Goal: Task Accomplishment & Management: Manage account settings

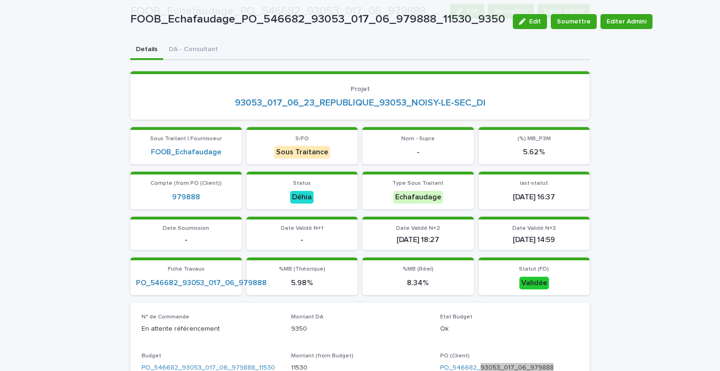
scroll to position [94, 0]
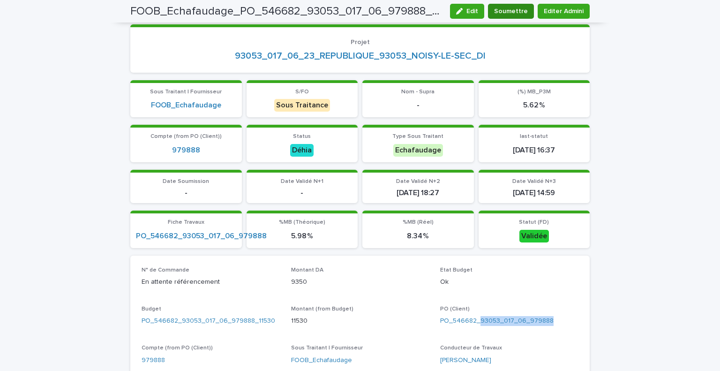
click at [513, 11] on span "Soumettre" at bounding box center [511, 11] width 34 height 9
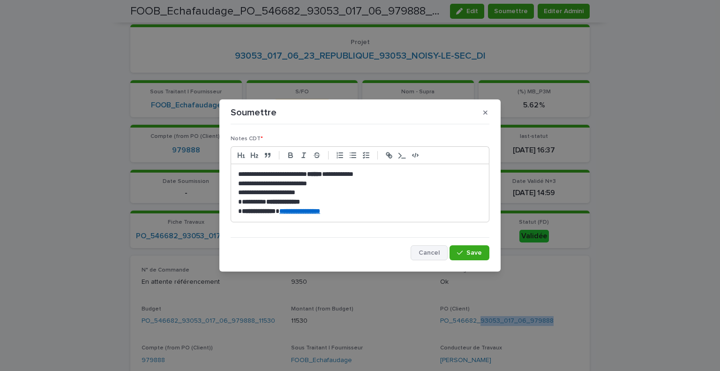
click at [431, 253] on span "Cancel" at bounding box center [428, 252] width 21 height 7
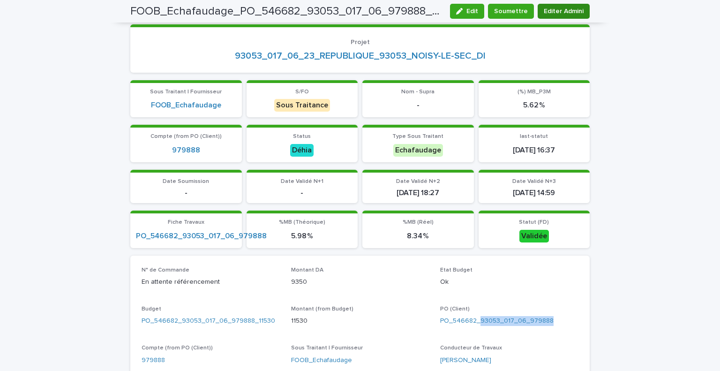
click at [547, 8] on span "Editer Admini" at bounding box center [563, 11] width 40 height 9
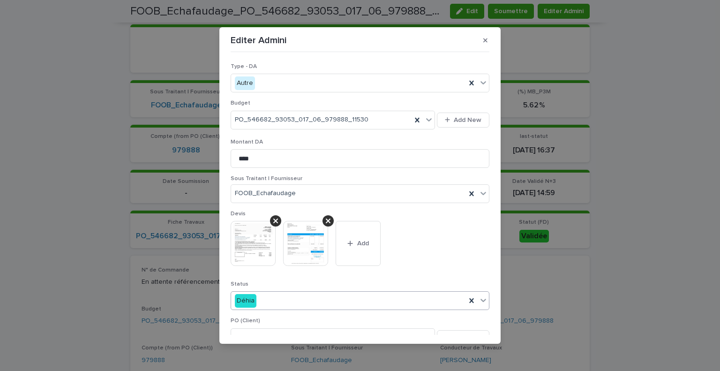
click at [305, 300] on div "Déhia" at bounding box center [348, 300] width 235 height 15
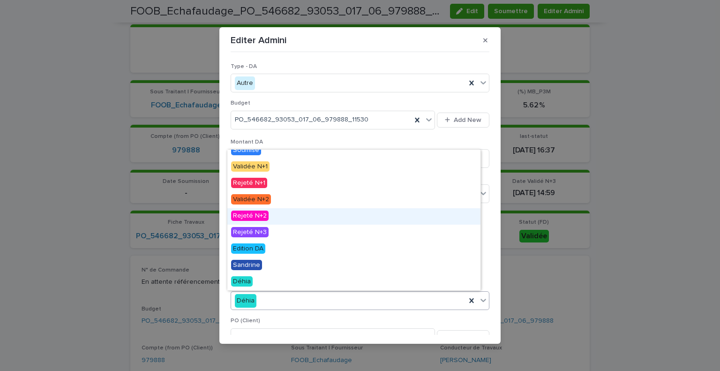
scroll to position [0, 0]
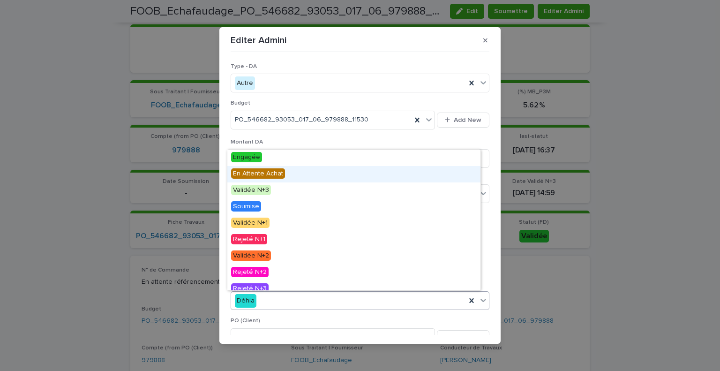
click at [304, 177] on div "En Attente Achat" at bounding box center [353, 174] width 253 height 16
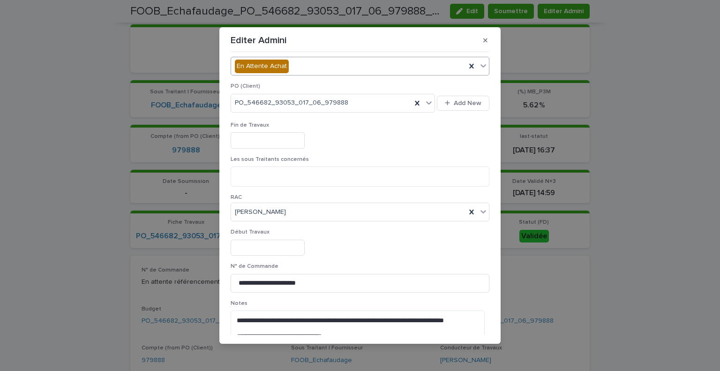
scroll to position [281, 0]
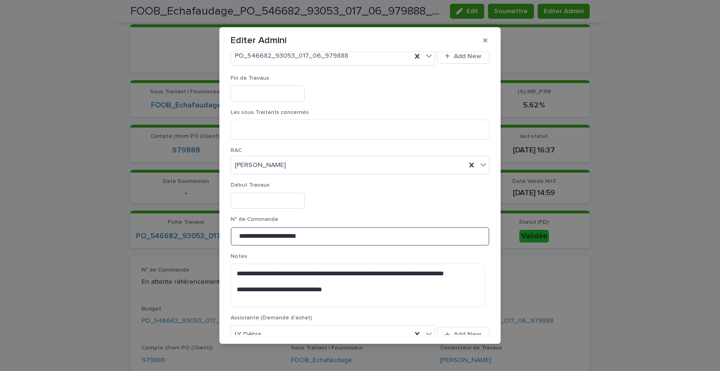
drag, startPoint x: 311, startPoint y: 232, endPoint x: 181, endPoint y: 230, distance: 130.3
click at [181, 230] on div "**********" at bounding box center [360, 185] width 720 height 371
type input "*"
paste input "*******"
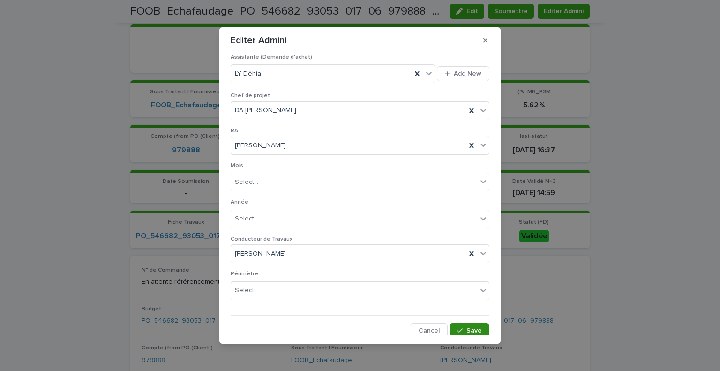
type input "*********"
click at [455, 323] on button "Save" at bounding box center [469, 330] width 40 height 15
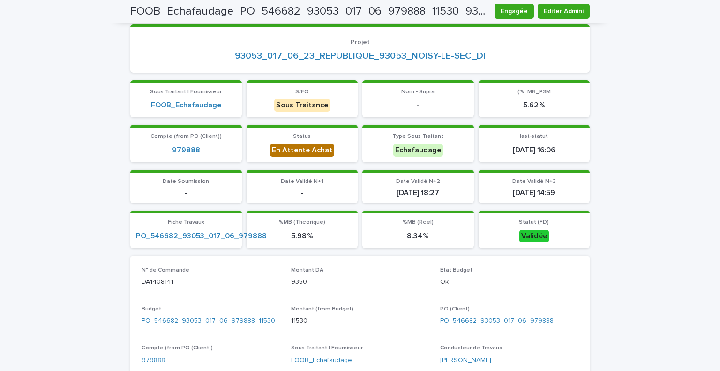
scroll to position [0, 0]
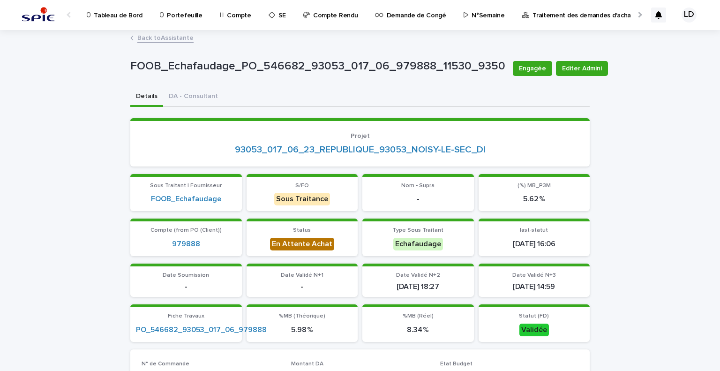
click at [149, 36] on link "Back to Assistante" at bounding box center [165, 37] width 56 height 11
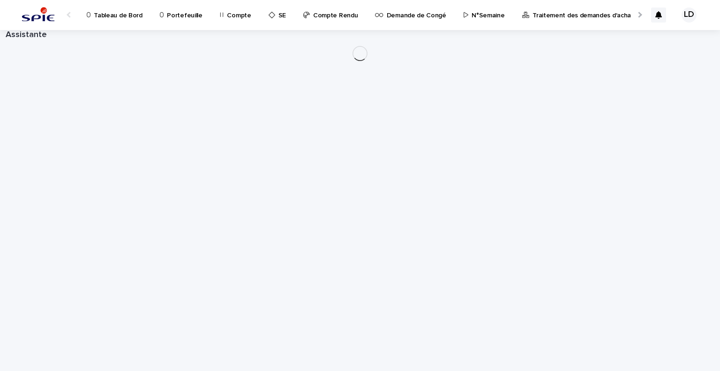
scroll to position [0, 45]
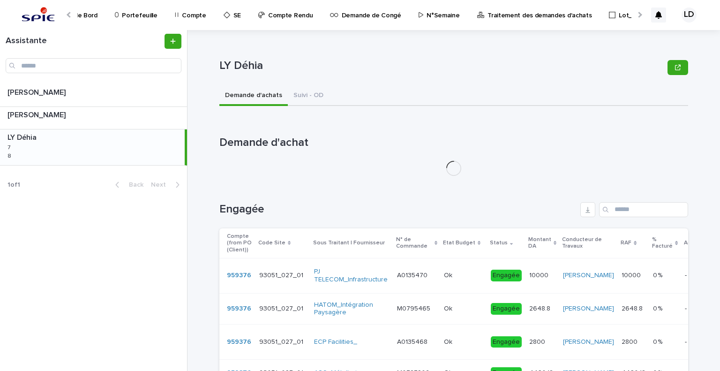
click at [118, 140] on p at bounding box center [93, 137] width 173 height 9
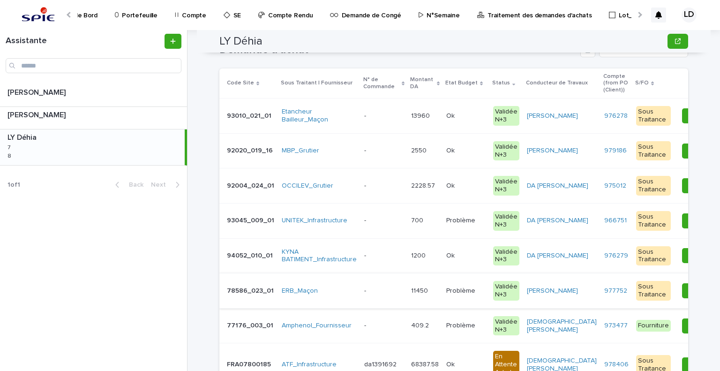
scroll to position [141, 0]
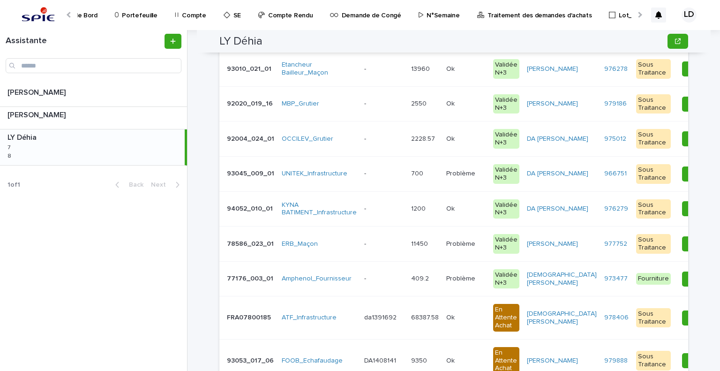
click at [365, 285] on td "- -" at bounding box center [383, 278] width 47 height 35
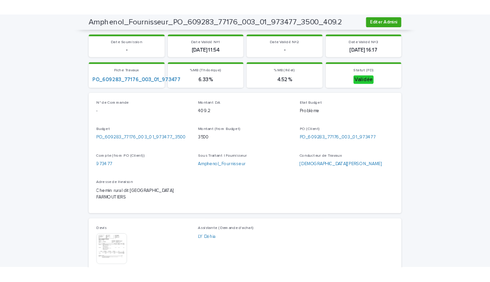
scroll to position [281, 0]
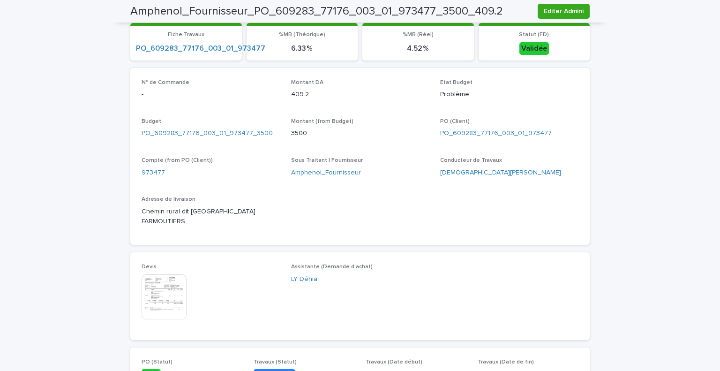
click at [165, 288] on img at bounding box center [163, 296] width 45 height 45
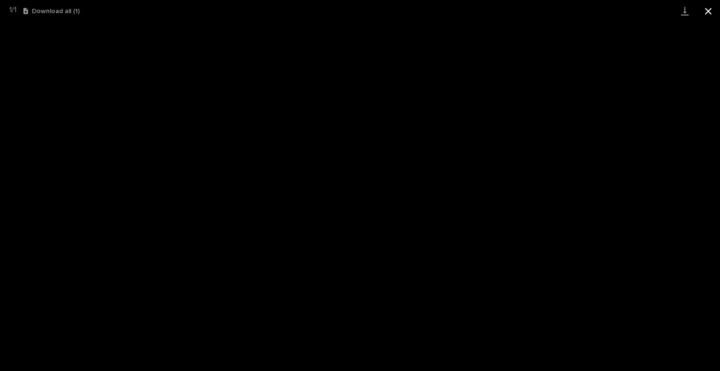
click at [705, 11] on button "Close gallery" at bounding box center [707, 11] width 23 height 22
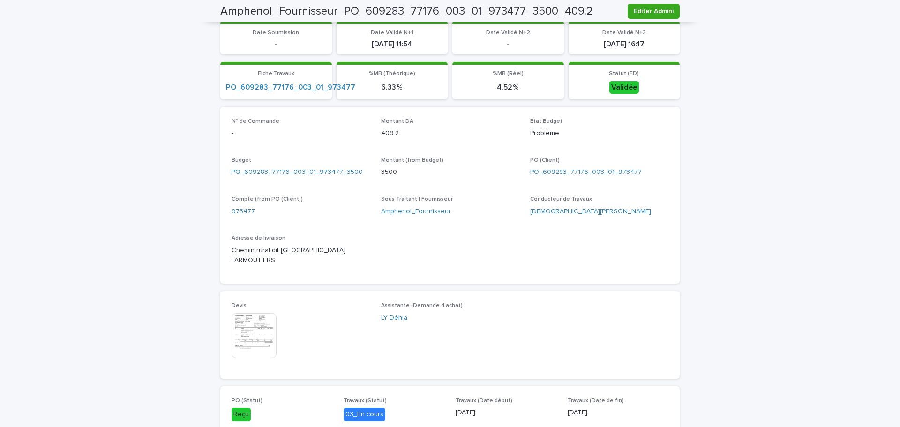
scroll to position [195, 0]
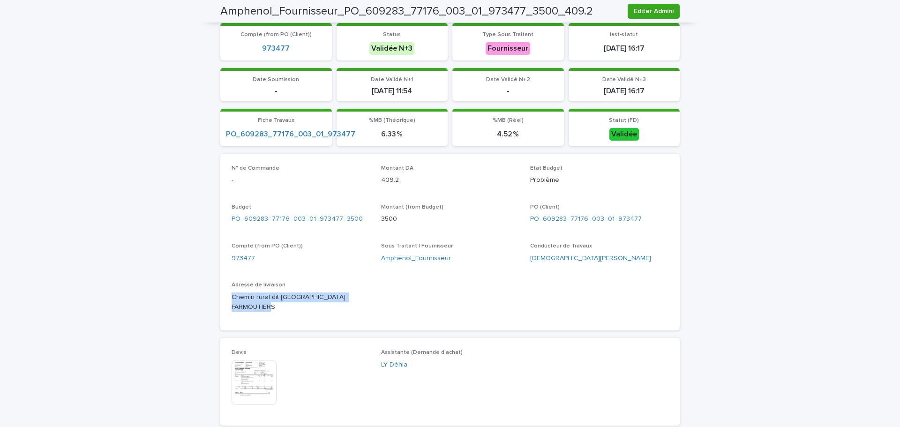
drag, startPoint x: 281, startPoint y: 306, endPoint x: 226, endPoint y: 297, distance: 55.6
click at [226, 297] on div "N° de Commande - Montant DA 409.2 Etat Budget Problème Budget PO_609283_77176_0…" at bounding box center [449, 242] width 459 height 177
copy p "Chemin rural dit [GEOGRAPHIC_DATA] FARMOUTIERS"
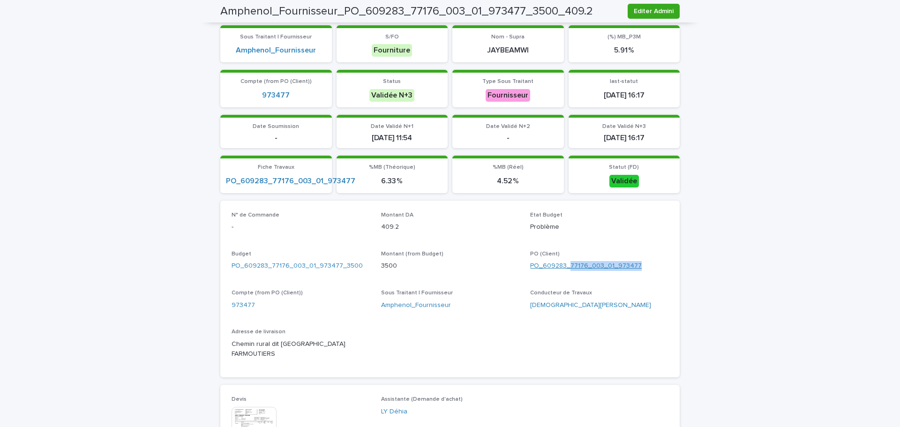
drag, startPoint x: 641, startPoint y: 265, endPoint x: 566, endPoint y: 268, distance: 74.5
click at [566, 268] on div "PO_609283_77176_003_01_973477" at bounding box center [599, 266] width 138 height 10
copy link "77176_003_01_973477"
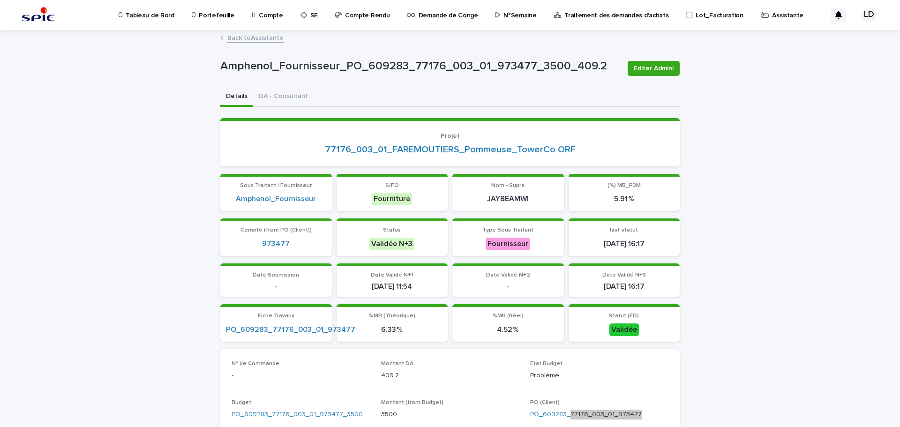
scroll to position [234, 0]
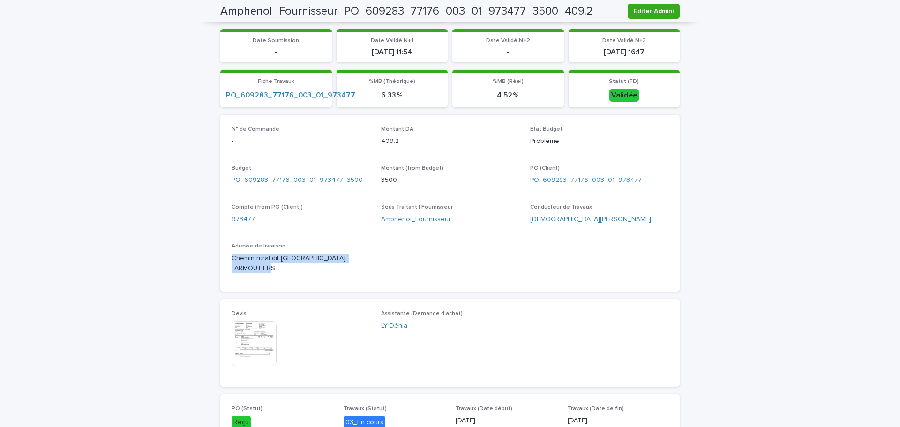
drag, startPoint x: 274, startPoint y: 265, endPoint x: 225, endPoint y: 256, distance: 49.5
click at [225, 256] on div "N° de Commande - Montant DA 409.2 Etat Budget Problème Budget PO_609283_77176_0…" at bounding box center [449, 203] width 459 height 177
copy p "Chemin rural dit [GEOGRAPHIC_DATA] FARMOUTIERS"
click at [642, 9] on span "Editer Admini" at bounding box center [653, 11] width 40 height 9
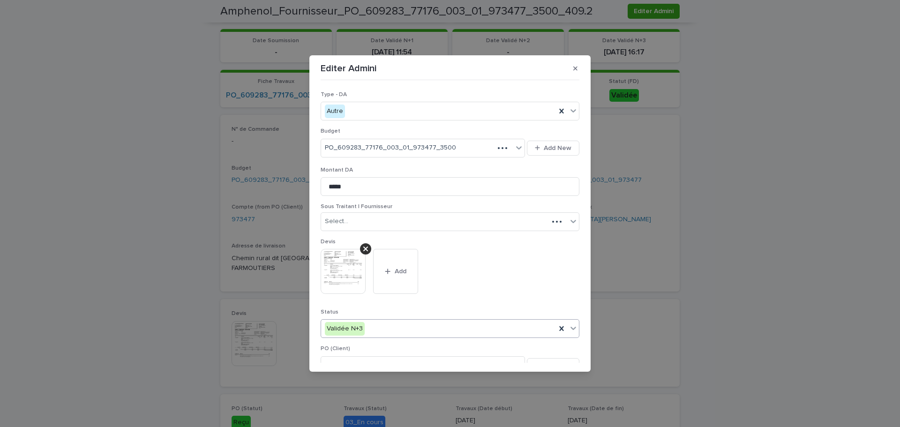
click at [393, 323] on div "Validée N+3" at bounding box center [438, 328] width 235 height 15
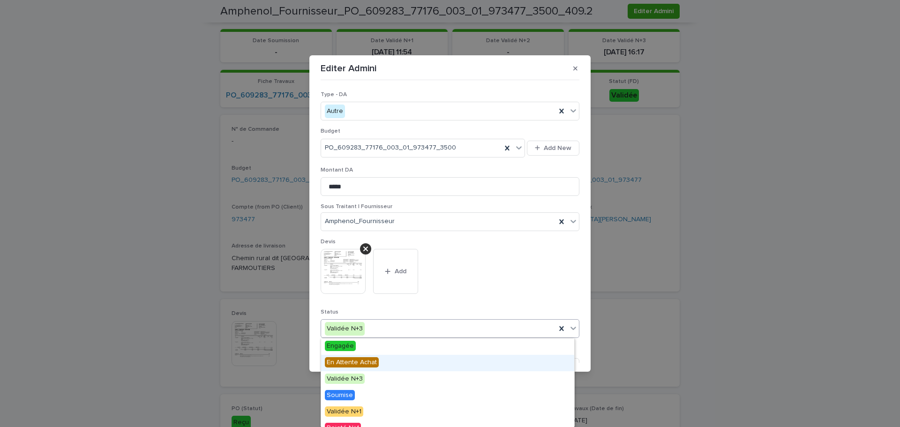
click at [380, 358] on div "En Attente Achat" at bounding box center [447, 363] width 253 height 16
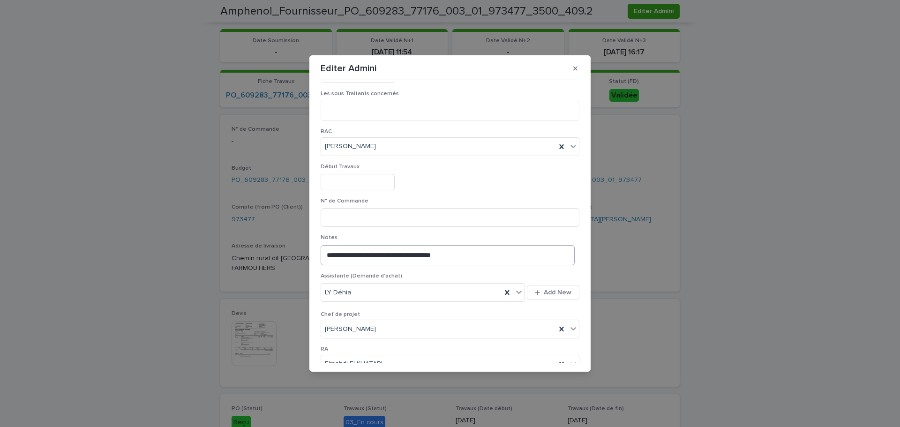
scroll to position [375, 0]
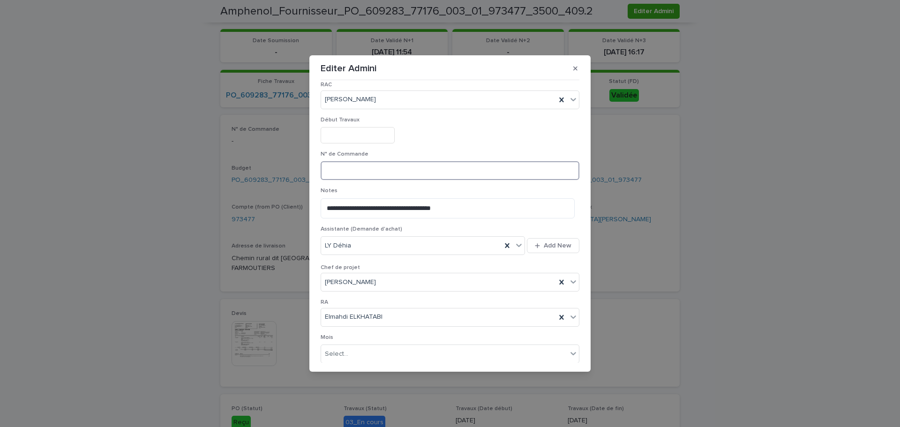
click at [351, 172] on input at bounding box center [449, 170] width 259 height 19
paste input "**********"
drag, startPoint x: 484, startPoint y: 171, endPoint x: 335, endPoint y: 172, distance: 149.0
click at [335, 172] on input "**********" at bounding box center [449, 170] width 259 height 19
click at [358, 173] on input "*" at bounding box center [449, 170] width 259 height 19
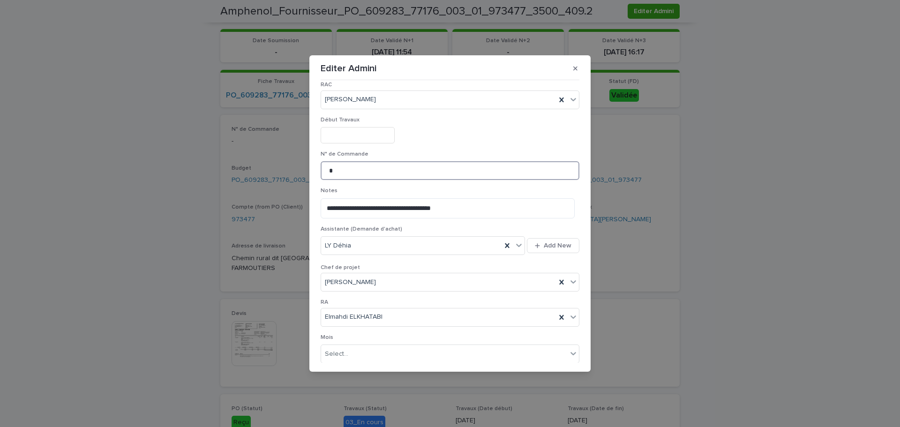
paste input "*******"
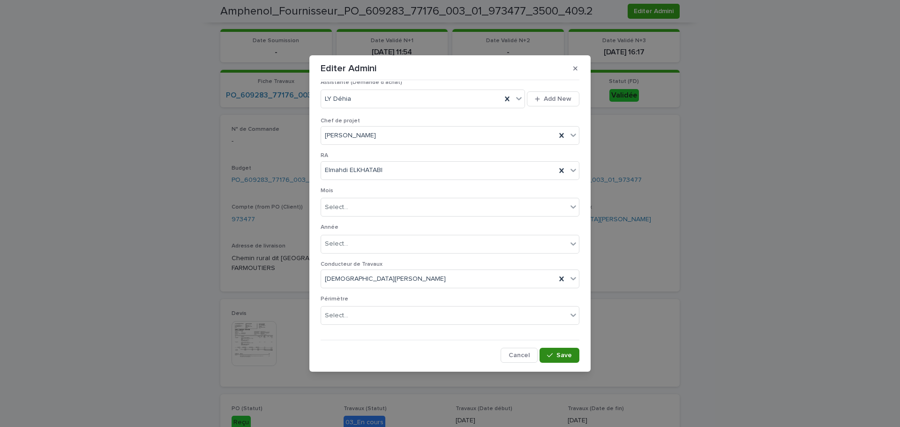
type input "********"
click at [551, 353] on div "button" at bounding box center [551, 355] width 9 height 7
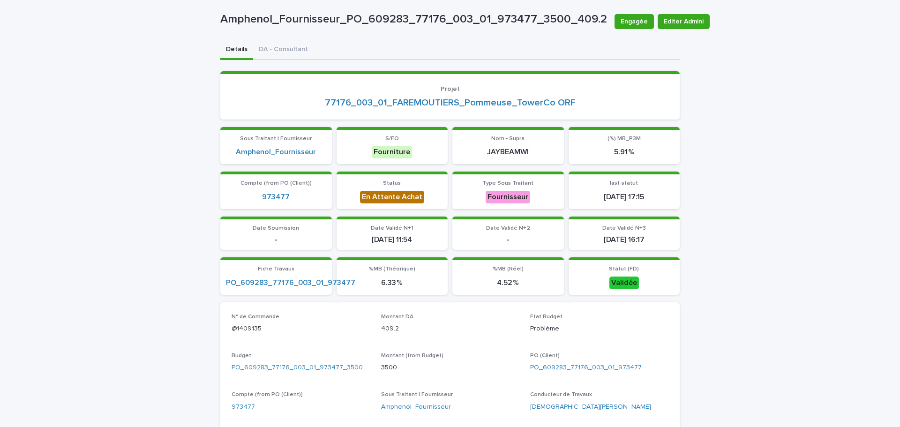
scroll to position [0, 0]
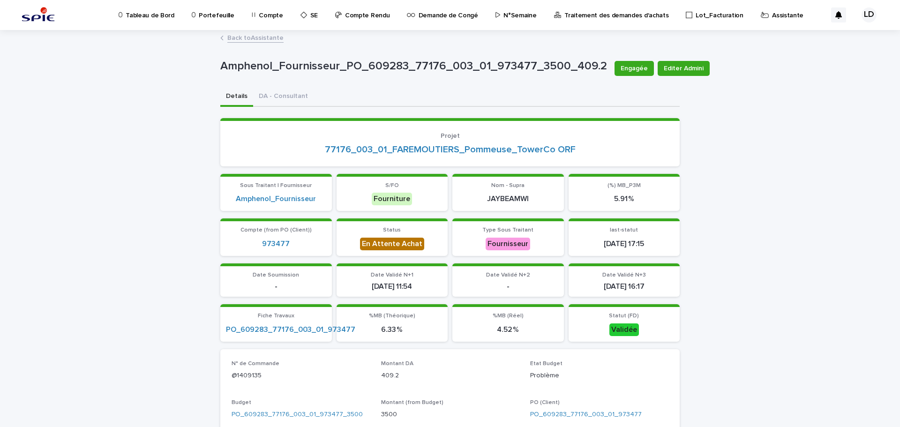
click at [719, 18] on p "Assistante" at bounding box center [787, 10] width 31 height 20
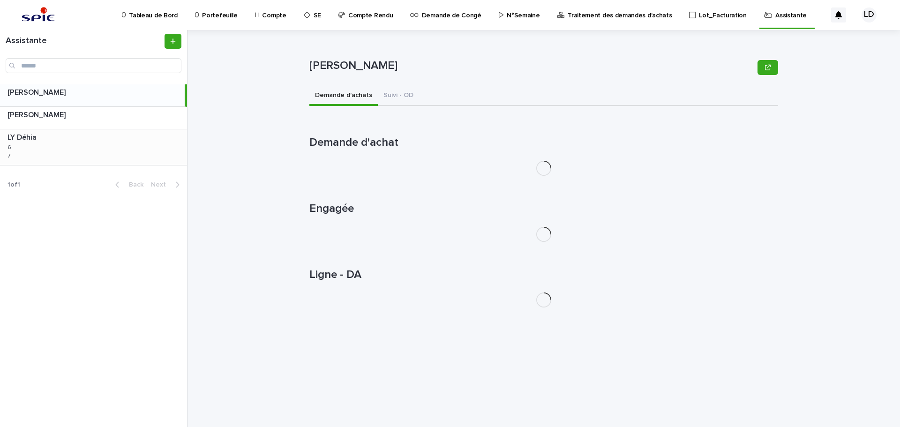
click at [77, 147] on div "LY Déhia LY Déhia 6 6 7 7" at bounding box center [93, 147] width 187 height 36
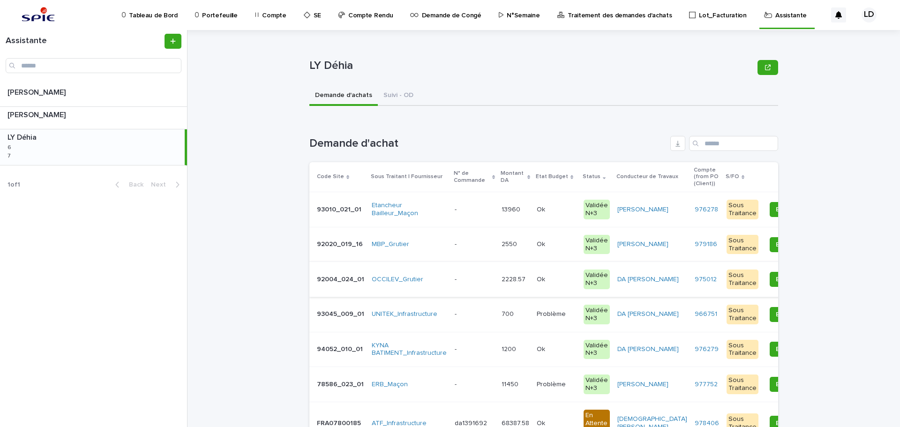
scroll to position [47, 0]
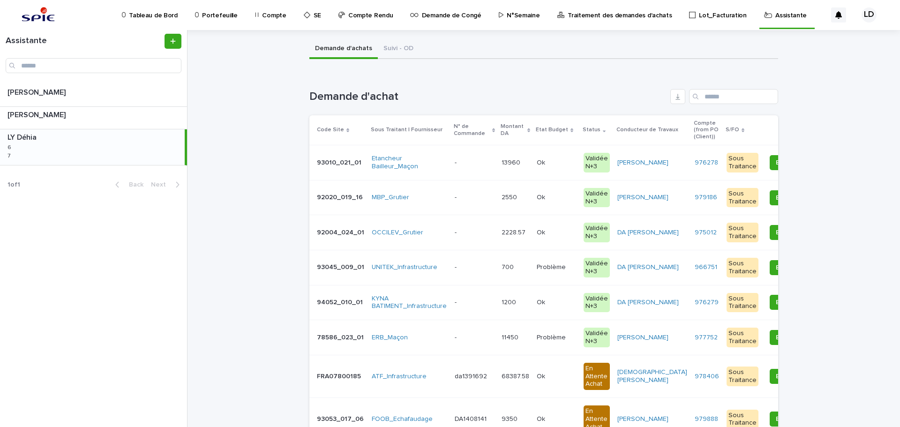
click at [443, 278] on td "UNITEK_Infrastructure" at bounding box center [409, 267] width 83 height 35
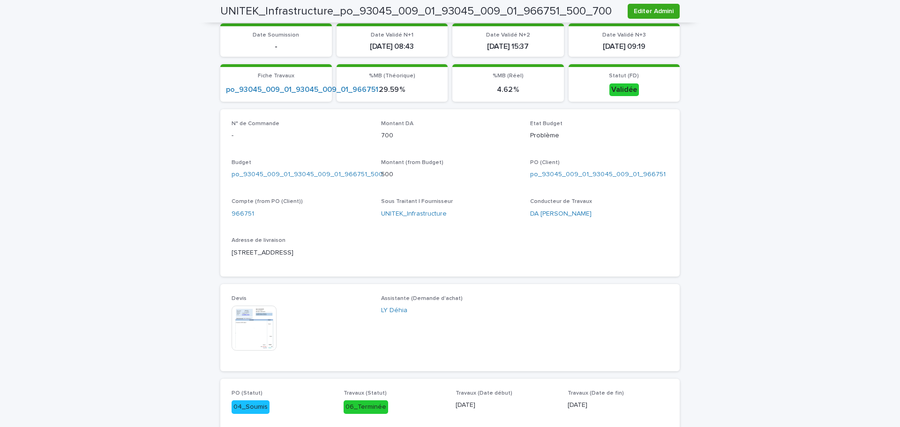
scroll to position [427, 0]
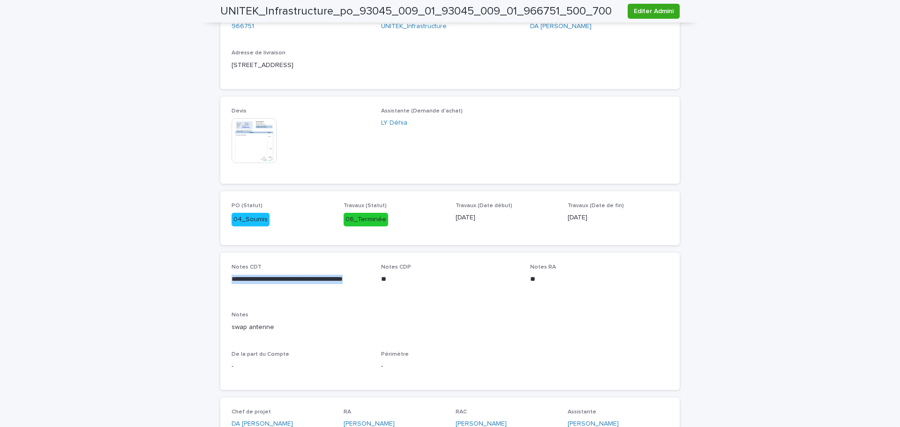
drag, startPoint x: 248, startPoint y: 286, endPoint x: 225, endPoint y: 279, distance: 23.4
click at [225, 279] on div "**********" at bounding box center [449, 321] width 459 height 137
click at [298, 290] on p "**********" at bounding box center [300, 284] width 138 height 19
drag, startPoint x: 270, startPoint y: 279, endPoint x: 219, endPoint y: 273, distance: 51.0
click at [220, 273] on div "**********" at bounding box center [449, 321] width 459 height 137
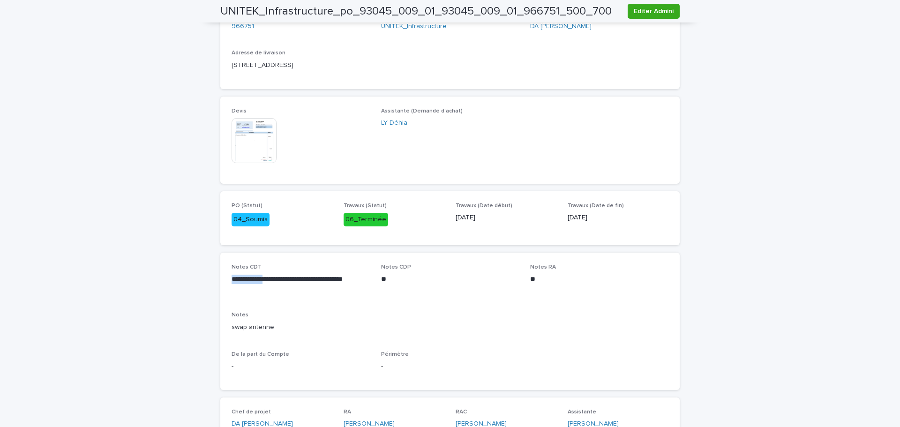
copy p "**********"
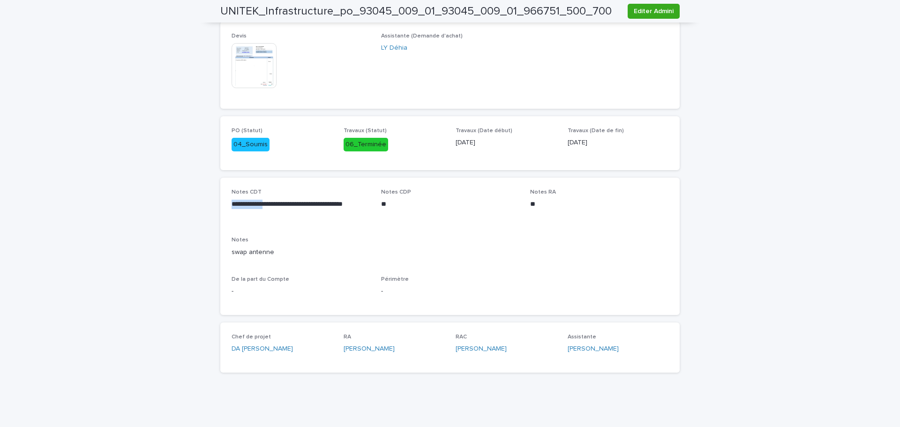
click at [254, 66] on img at bounding box center [253, 65] width 45 height 45
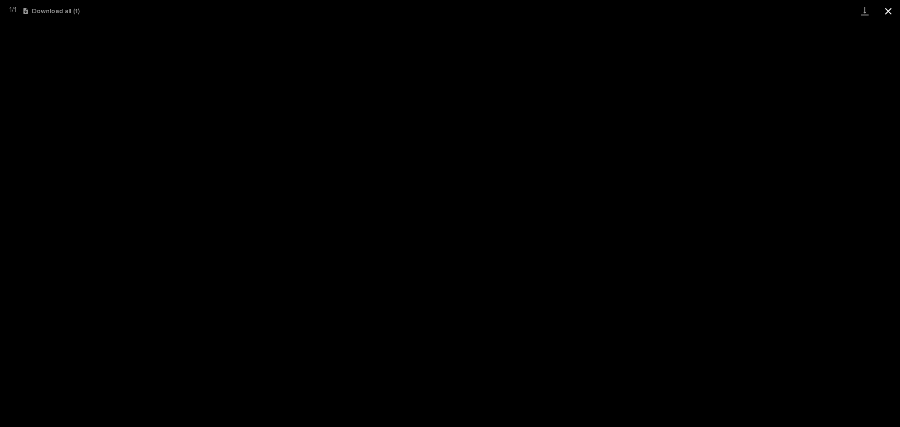
click at [719, 10] on button "Close gallery" at bounding box center [887, 11] width 23 height 22
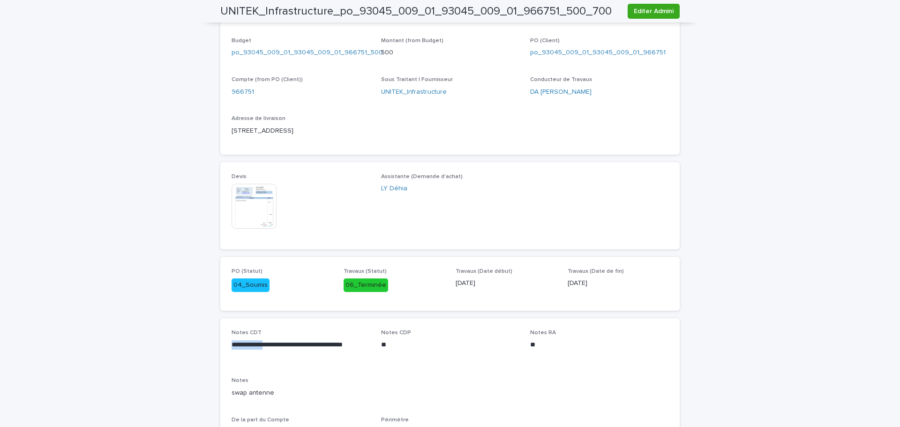
scroll to position [268, 0]
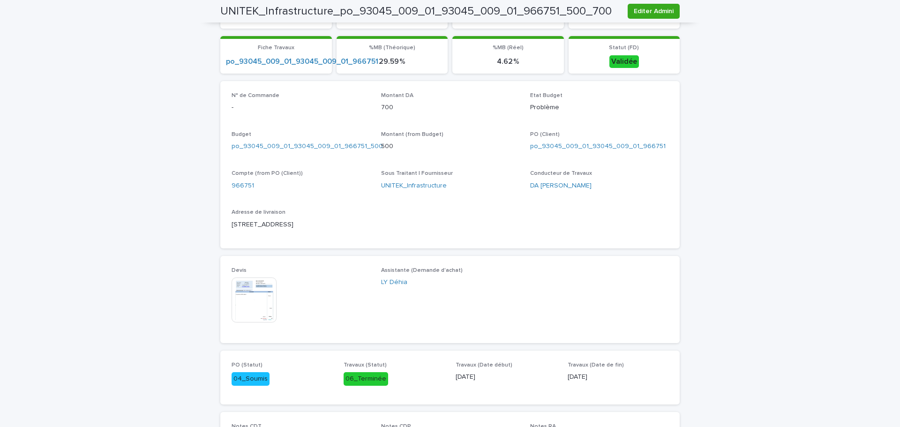
click at [322, 283] on div "This file cannot be opened Download File" at bounding box center [300, 300] width 138 height 47
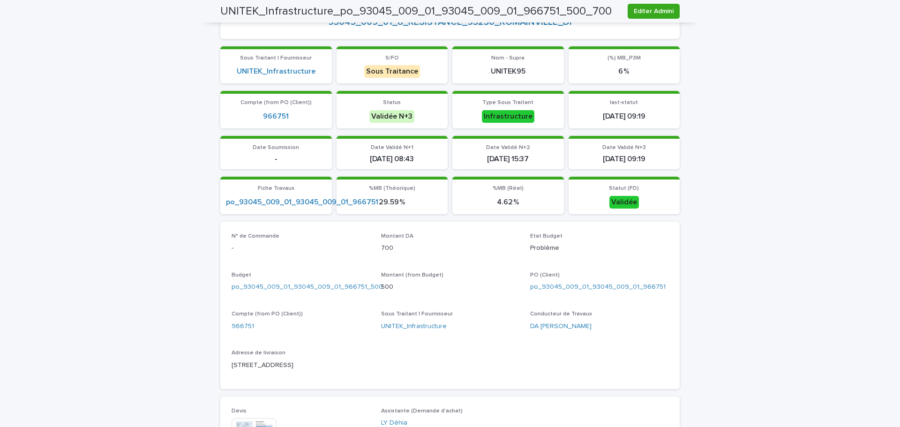
scroll to position [221, 0]
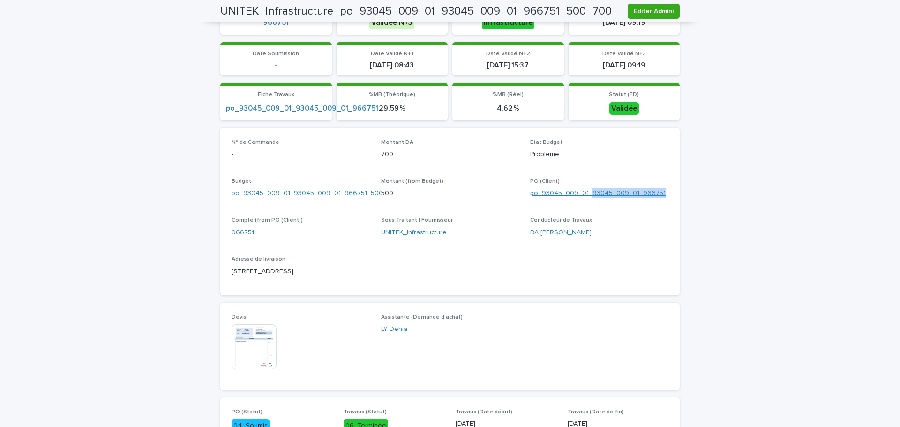
drag, startPoint x: 664, startPoint y: 193, endPoint x: 586, endPoint y: 191, distance: 77.8
click at [586, 191] on div "po_93045_009_01_93045_009_01_966751" at bounding box center [599, 193] width 138 height 10
copy link "93045_009_01_966751"
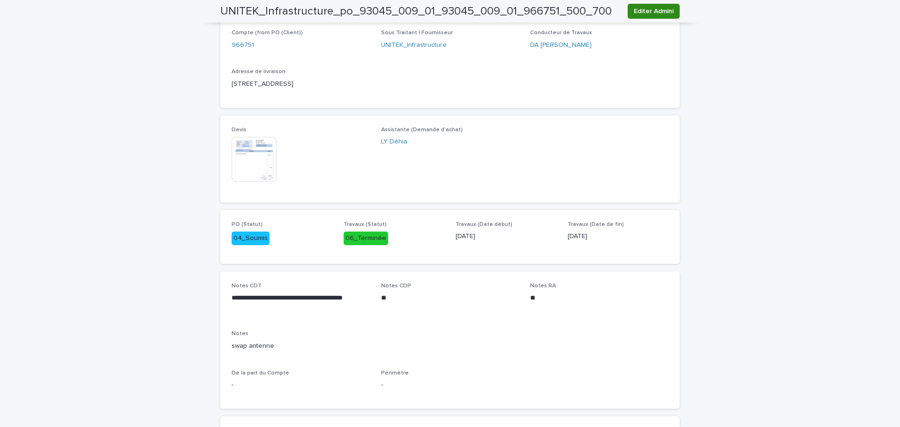
click at [637, 10] on span "Editer Admini" at bounding box center [653, 11] width 40 height 9
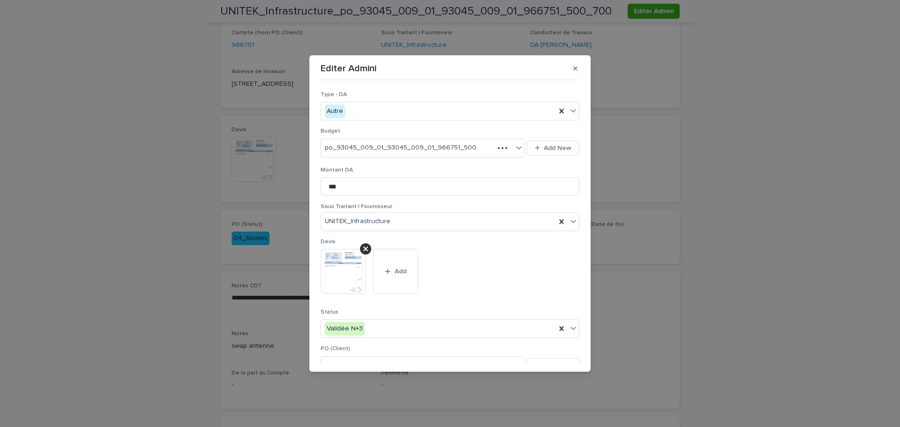
scroll to position [94, 0]
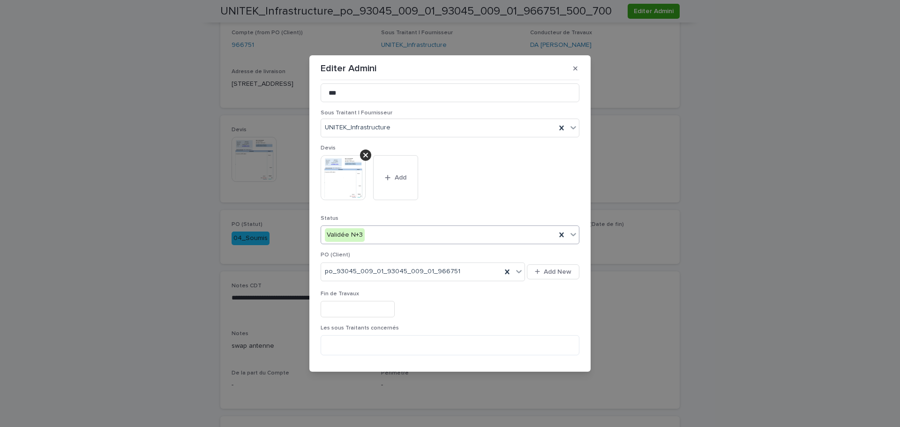
click at [384, 234] on div "Validée N+3" at bounding box center [438, 234] width 235 height 15
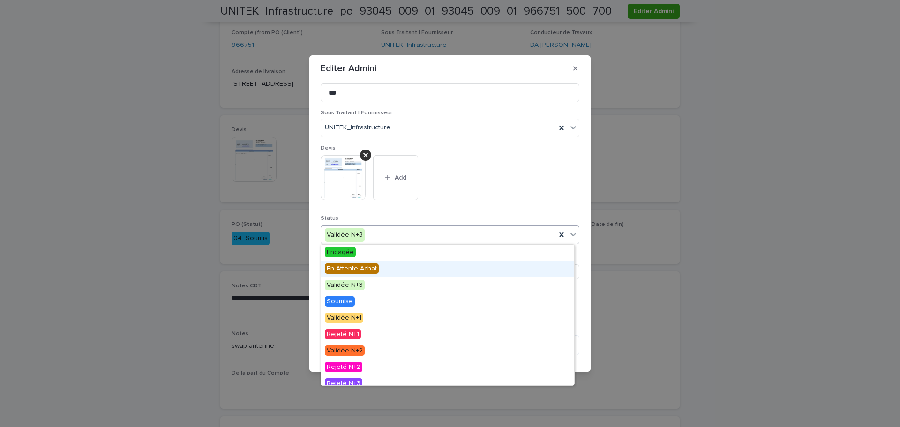
click at [372, 270] on span "En Attente Achat" at bounding box center [352, 268] width 54 height 10
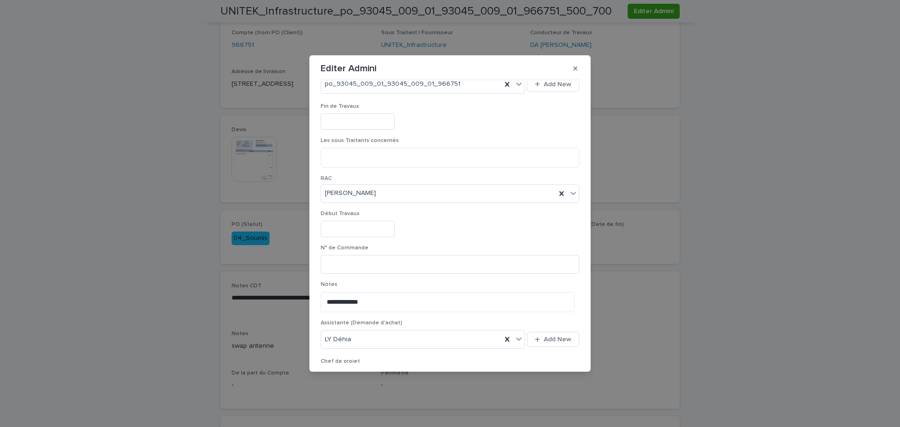
scroll to position [328, 0]
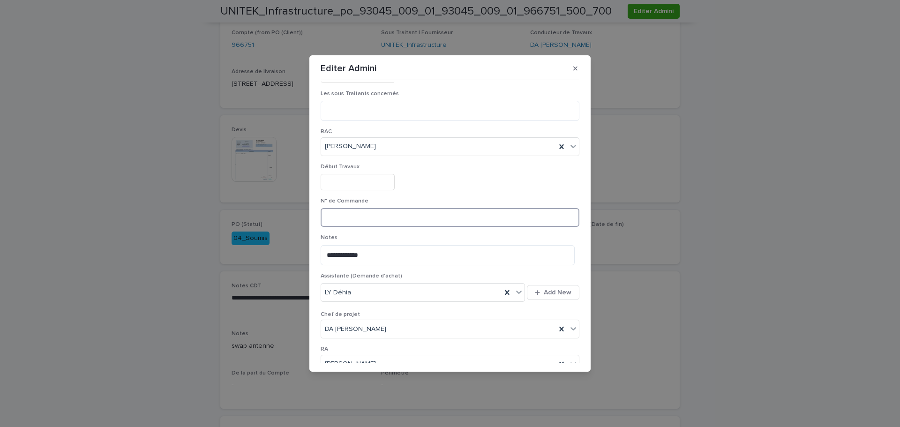
click at [355, 217] on input at bounding box center [449, 217] width 259 height 19
paste input "*******"
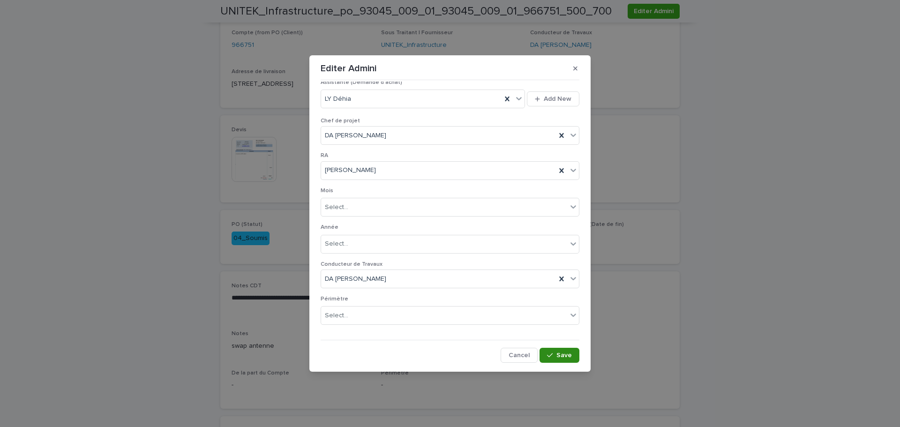
type input "*********"
click at [557, 355] on span "Save" at bounding box center [563, 355] width 15 height 7
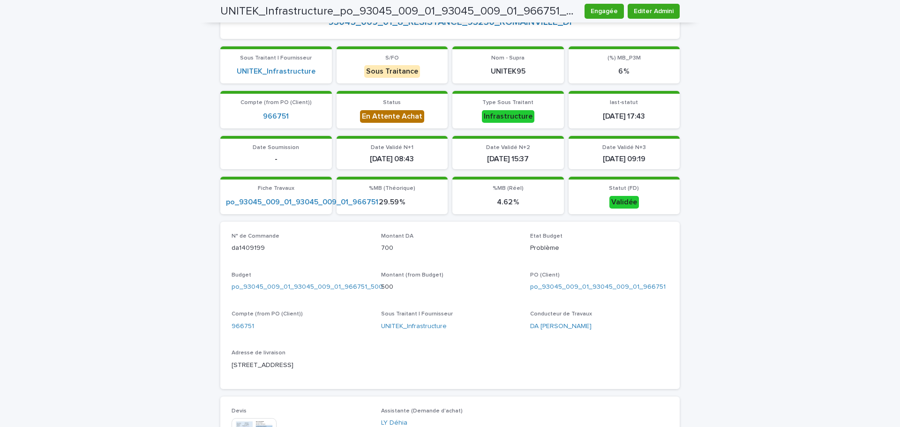
scroll to position [0, 0]
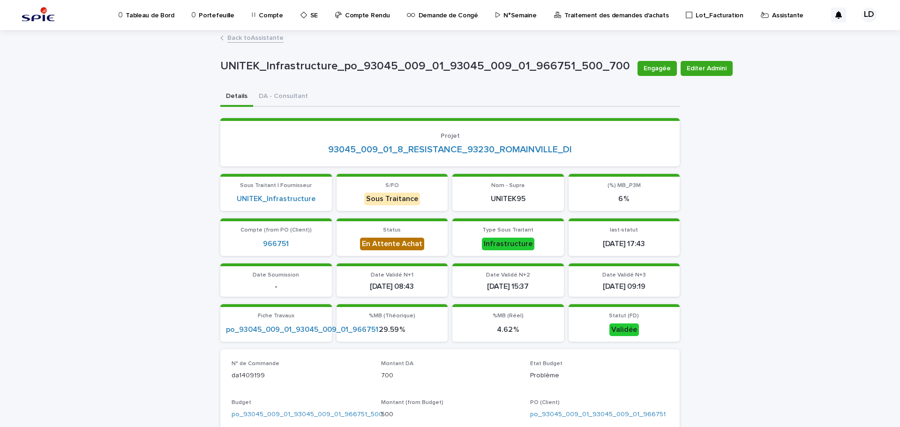
click at [719, 17] on p "Assistante" at bounding box center [787, 10] width 31 height 20
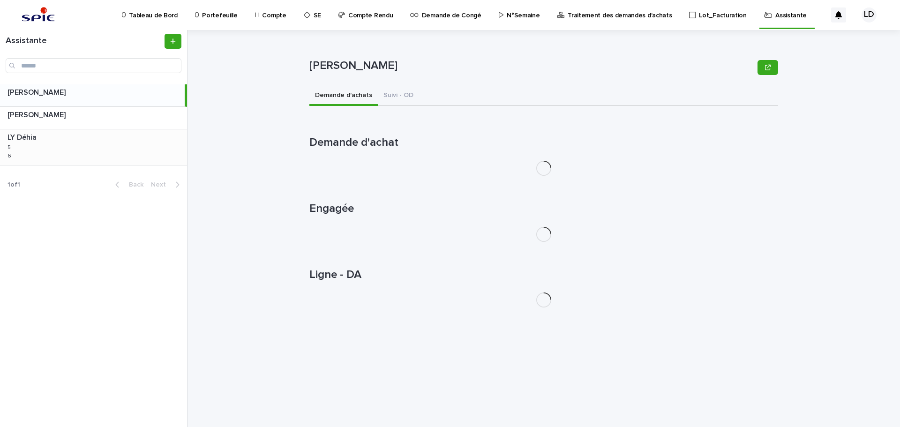
click at [46, 155] on div "LY Déhia LY Déhia 5 5 6 6" at bounding box center [93, 147] width 187 height 36
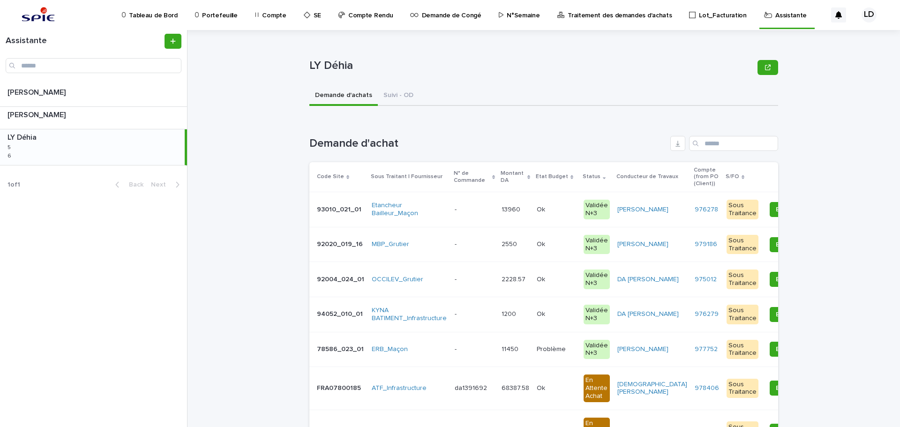
click at [415, 223] on td "Etancheur Bailleur_Maçon" at bounding box center [409, 209] width 83 height 35
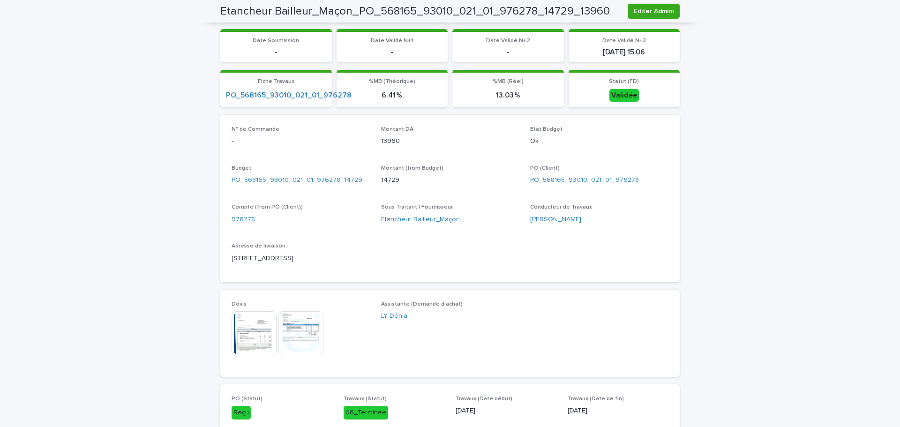
scroll to position [187, 0]
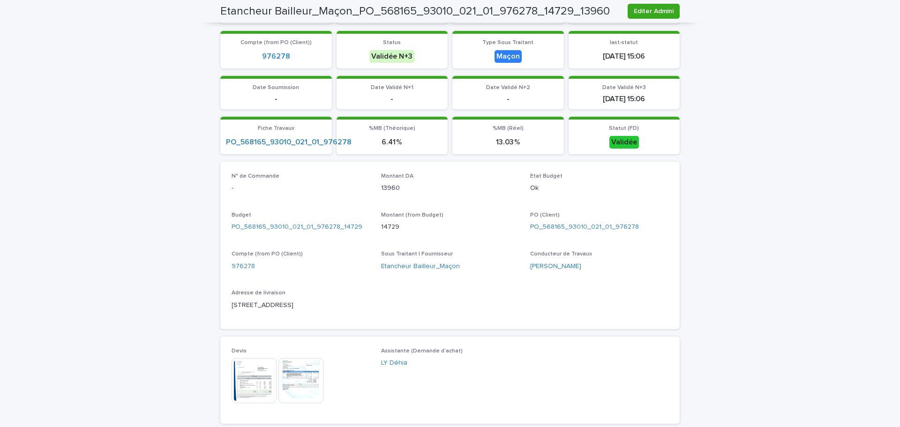
click at [306, 370] on img at bounding box center [300, 380] width 45 height 45
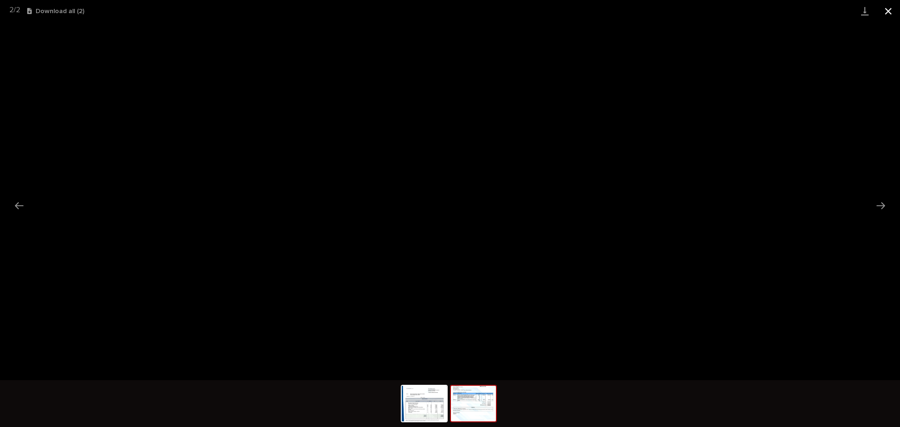
click at [719, 8] on button "Close gallery" at bounding box center [887, 11] width 23 height 22
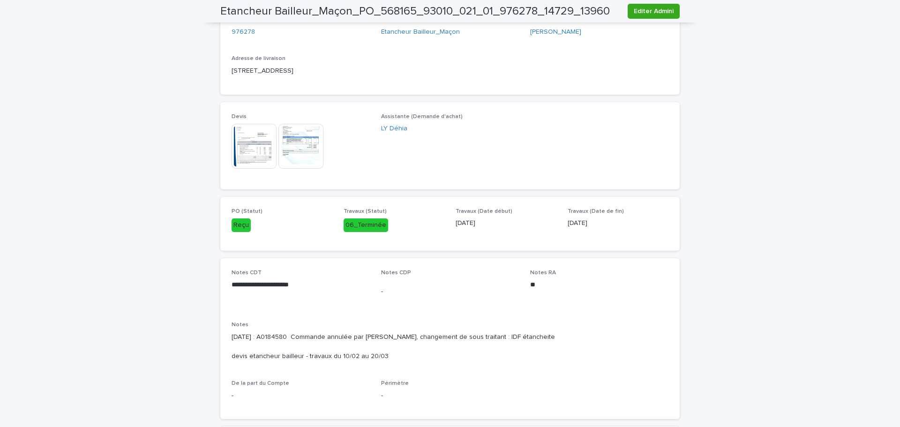
scroll to position [94, 0]
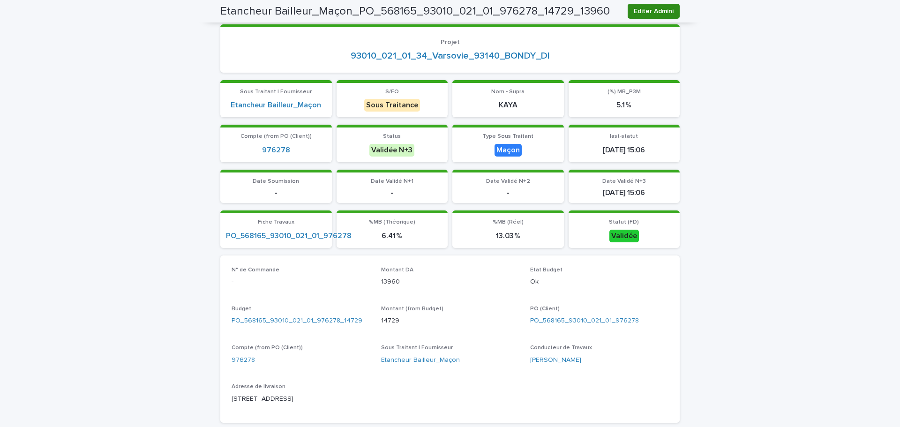
click at [647, 8] on span "Editer Admini" at bounding box center [653, 11] width 40 height 9
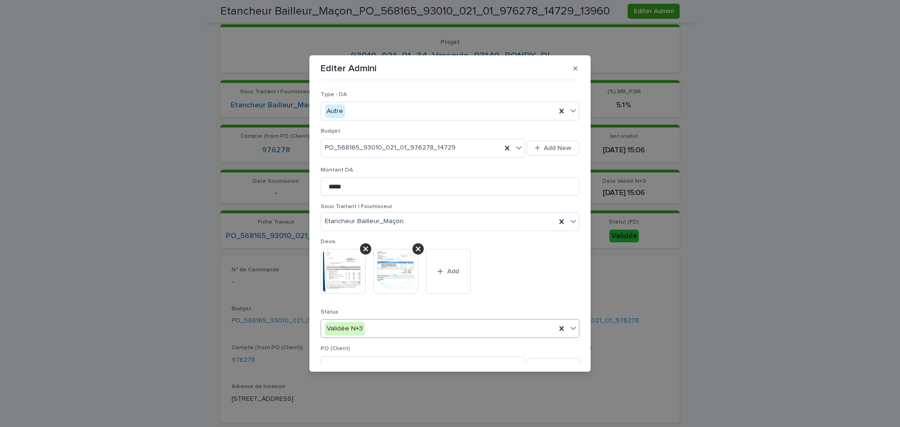
click at [379, 325] on div "Validée N+3" at bounding box center [438, 328] width 235 height 15
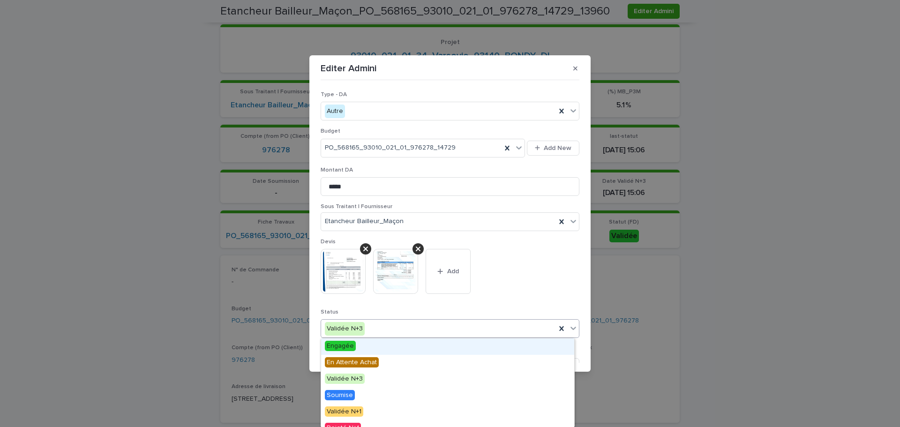
click at [385, 347] on div "Engagée" at bounding box center [447, 346] width 253 height 16
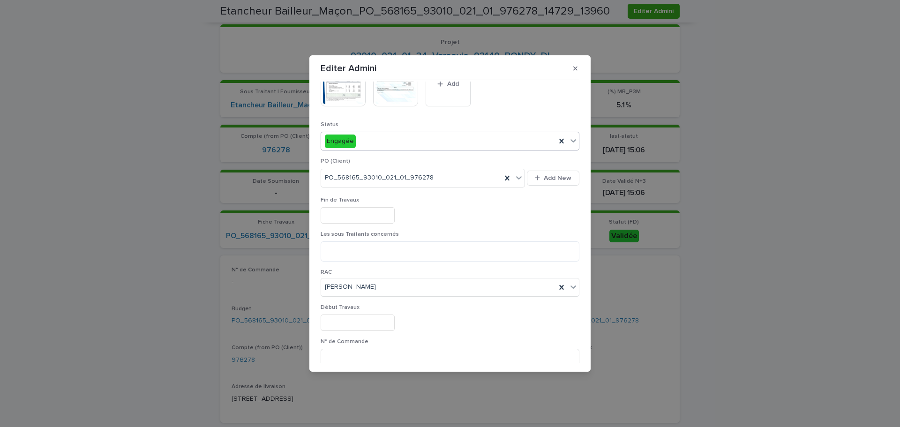
scroll to position [234, 0]
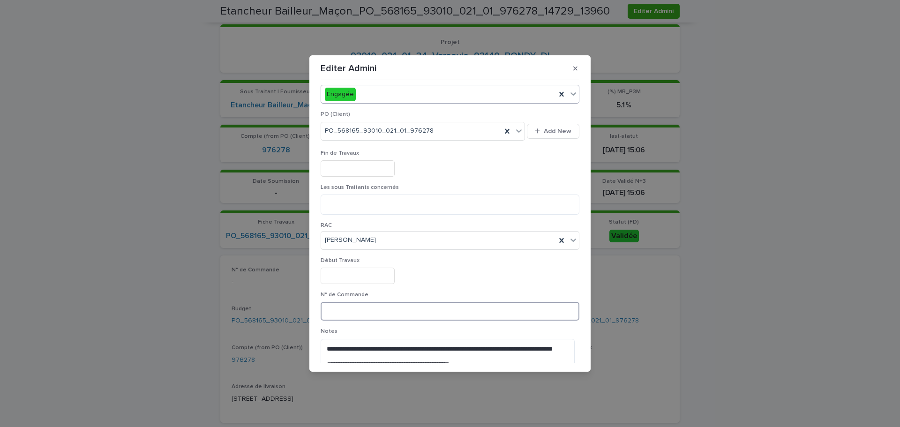
click at [349, 311] on input at bounding box center [449, 311] width 259 height 19
paste input "*********"
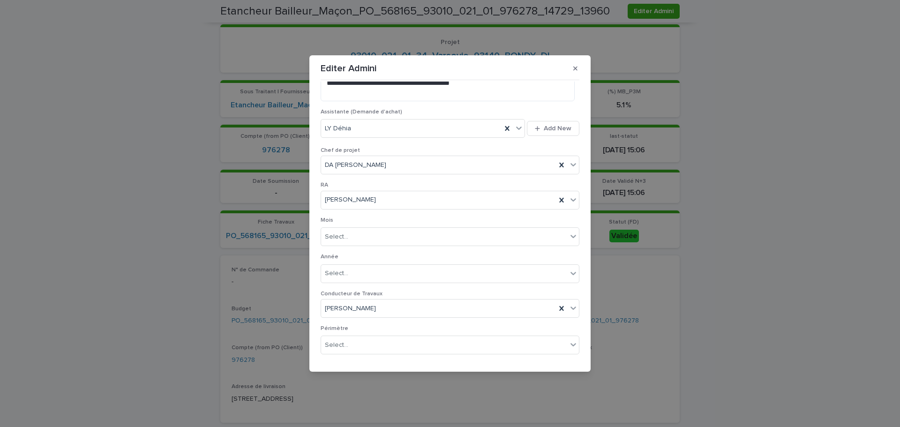
scroll to position [545, 0]
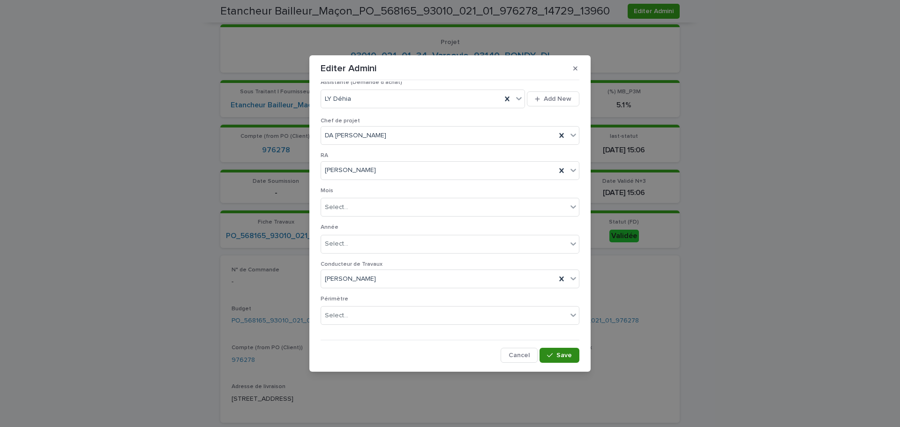
type input "*********"
click at [557, 356] on span "Save" at bounding box center [563, 355] width 15 height 7
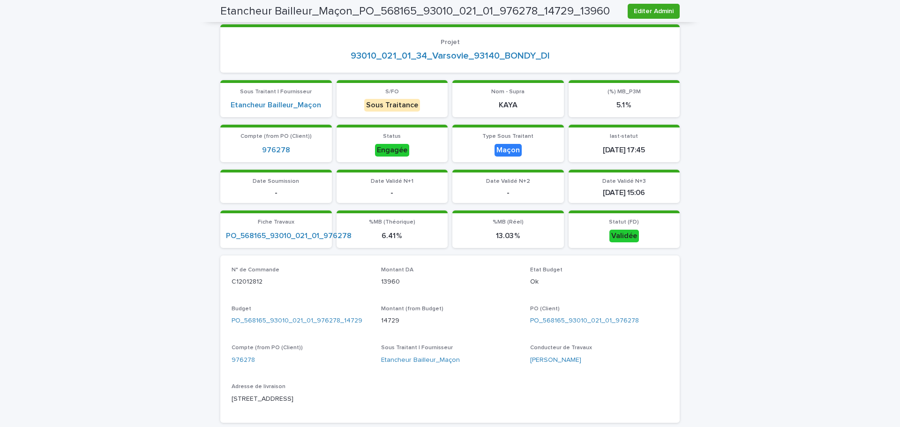
scroll to position [0, 0]
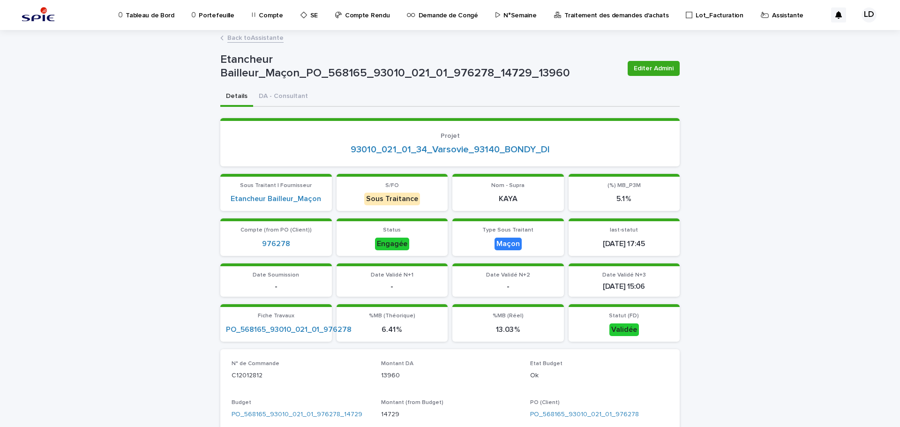
click at [719, 16] on p "Assistante" at bounding box center [787, 10] width 31 height 20
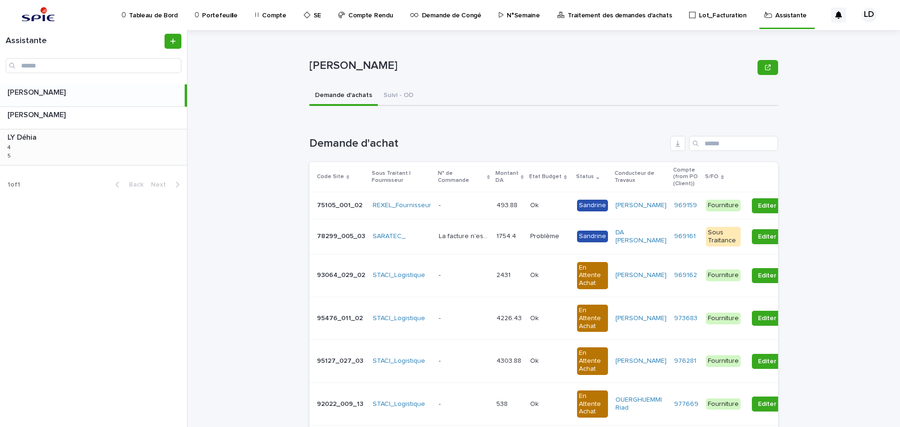
click at [120, 165] on div "LY Déhia LY Déhia 4 4 5 5" at bounding box center [93, 147] width 187 height 36
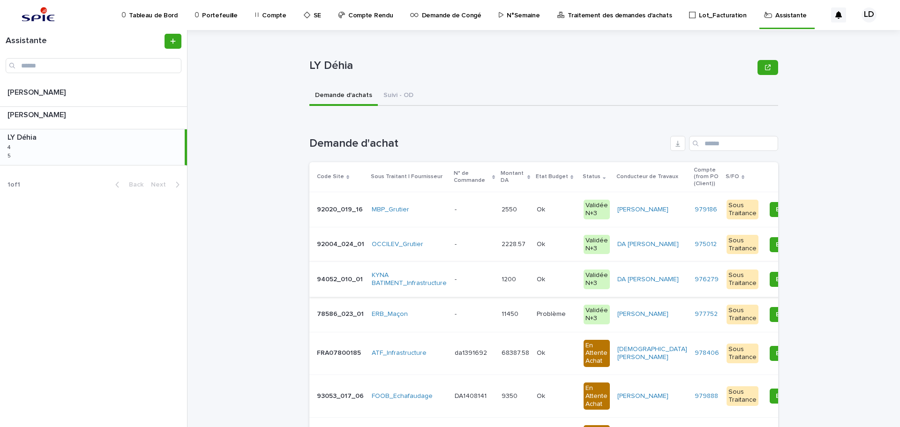
scroll to position [47, 0]
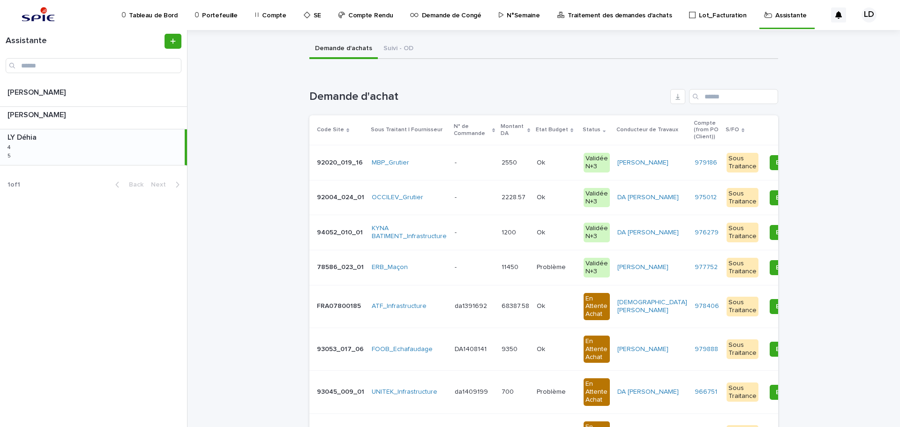
click at [471, 274] on div "- -" at bounding box center [473, 267] width 39 height 15
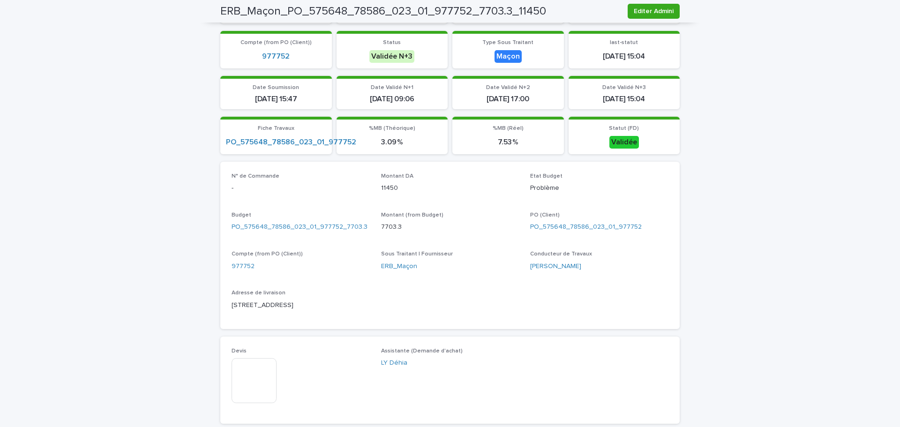
scroll to position [281, 0]
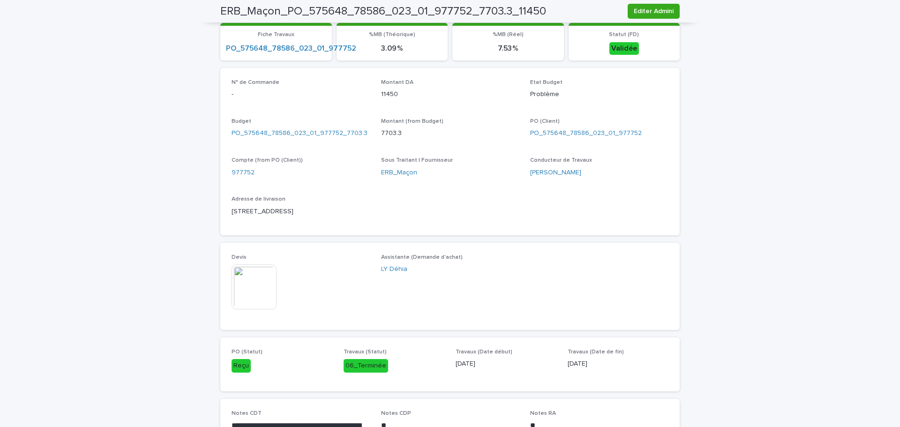
click at [249, 288] on img at bounding box center [253, 286] width 45 height 45
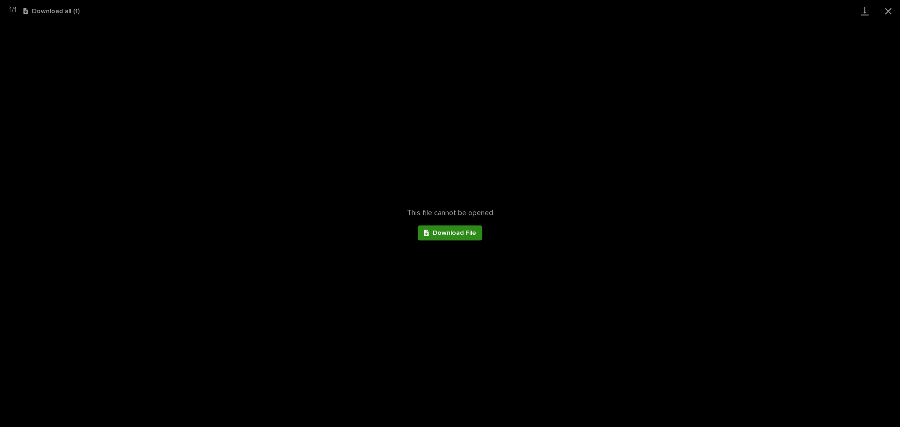
click at [439, 238] on link "Download File" at bounding box center [449, 232] width 65 height 15
click at [592, 65] on div "This file cannot be opened Download File" at bounding box center [450, 224] width 900 height 405
click at [719, 14] on link "Download" at bounding box center [864, 11] width 23 height 22
click at [437, 231] on span "Download File" at bounding box center [454, 233] width 44 height 7
click at [719, 11] on button "Close gallery" at bounding box center [887, 11] width 23 height 22
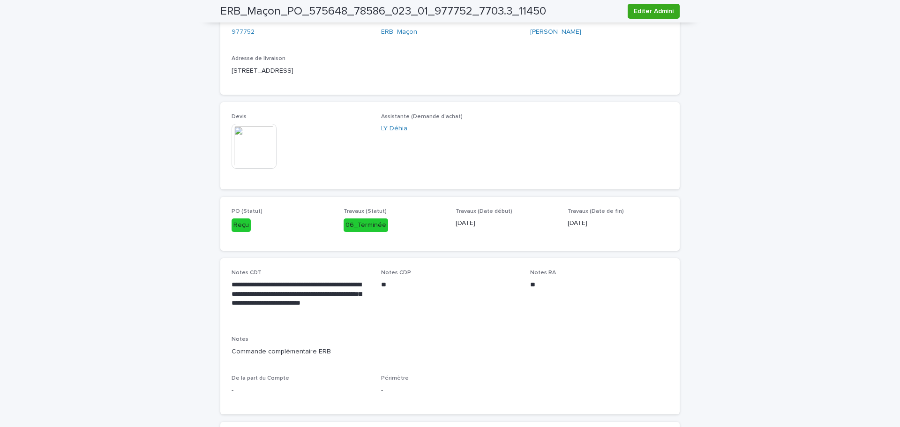
scroll to position [234, 0]
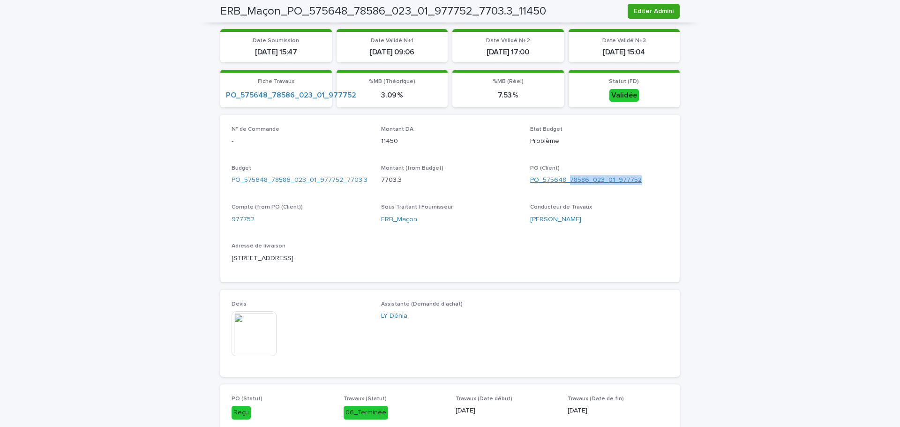
drag, startPoint x: 636, startPoint y: 177, endPoint x: 566, endPoint y: 178, distance: 69.8
click at [566, 178] on div "PO_575648_78586_023_01_977752" at bounding box center [599, 180] width 138 height 10
copy link "78586_023_01_977752"
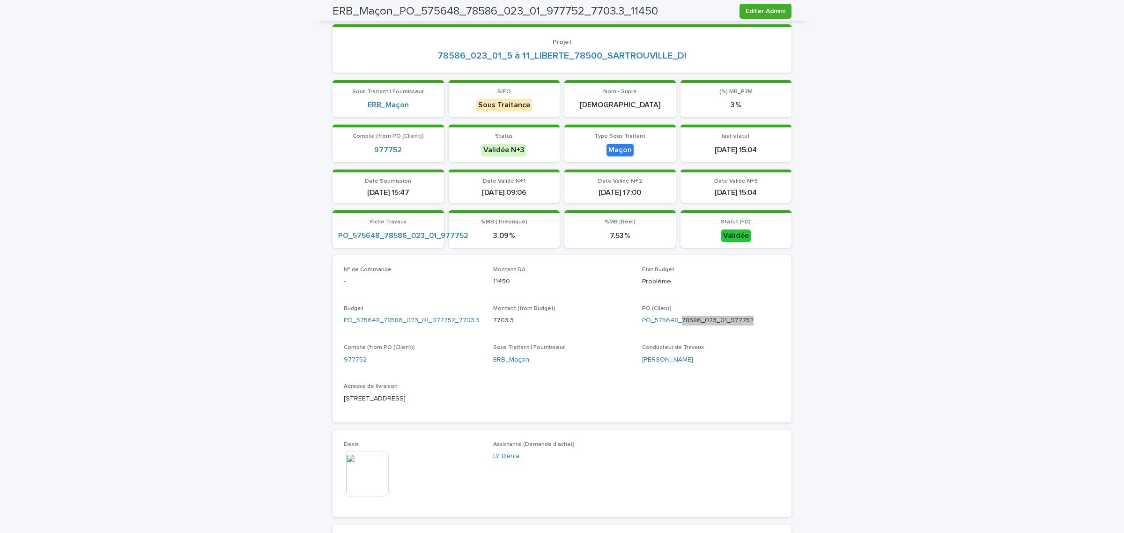
scroll to position [35, 0]
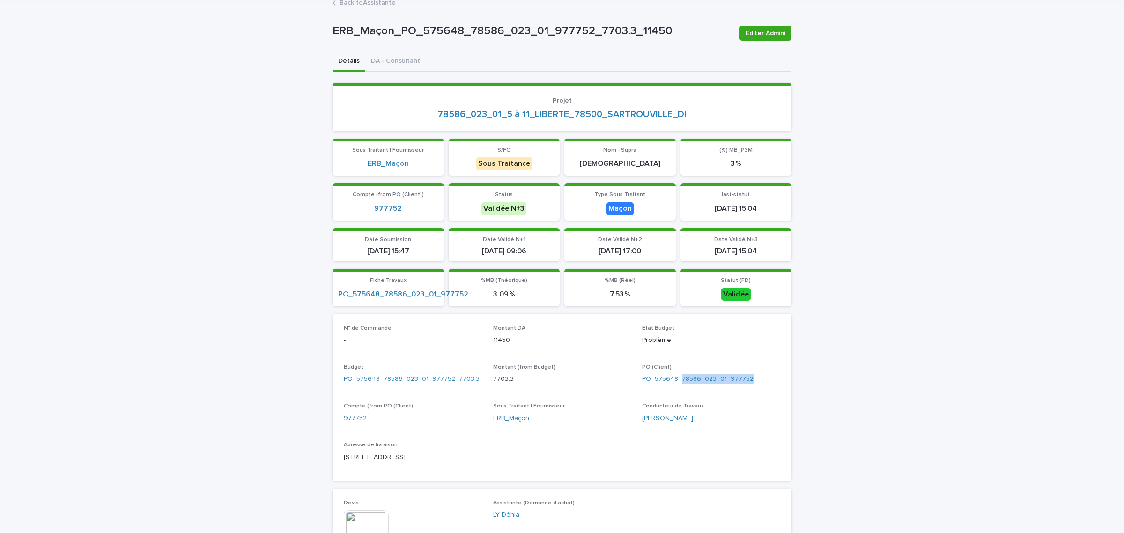
click at [719, 370] on div "N° de Commande - Montant DA 11450 Etat Budget Problème Budget PO_575648_78586_0…" at bounding box center [562, 397] width 437 height 145
drag, startPoint x: 754, startPoint y: 380, endPoint x: 678, endPoint y: 378, distance: 76.4
click at [678, 370] on div "PO_575648_78586_023_01_977752" at bounding box center [711, 379] width 138 height 10
copy link "78586_023_01_977752"
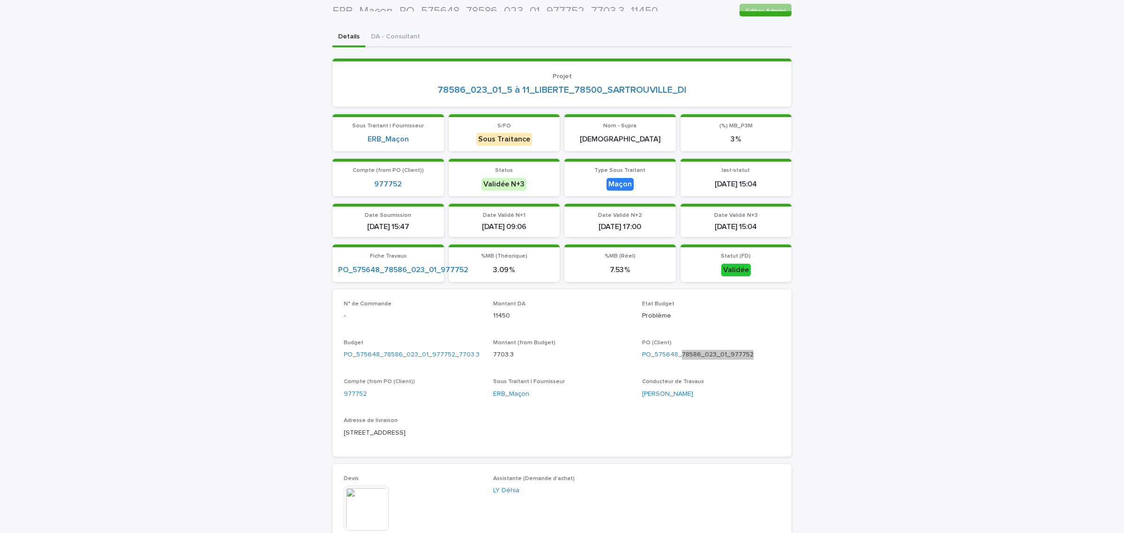
scroll to position [0, 0]
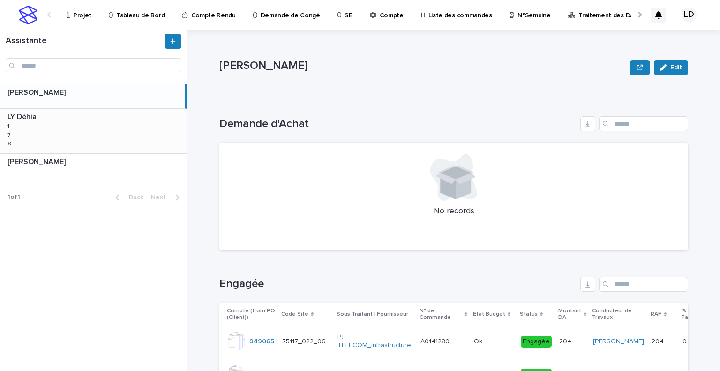
click at [71, 134] on div "LY Déhia LY Déhia 1 1 7 7 8 8" at bounding box center [93, 131] width 187 height 44
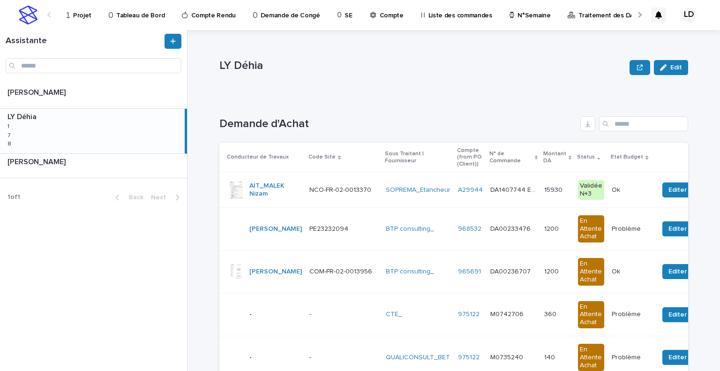
click at [354, 201] on td "NCO-FR-02-0013370 NCO-FR-02-0013370" at bounding box center [343, 189] width 76 height 35
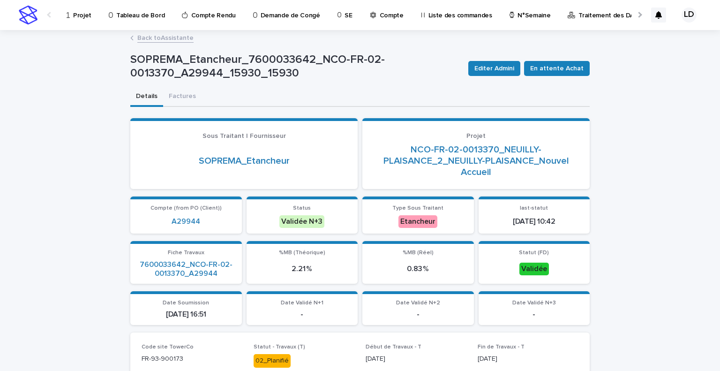
scroll to position [234, 0]
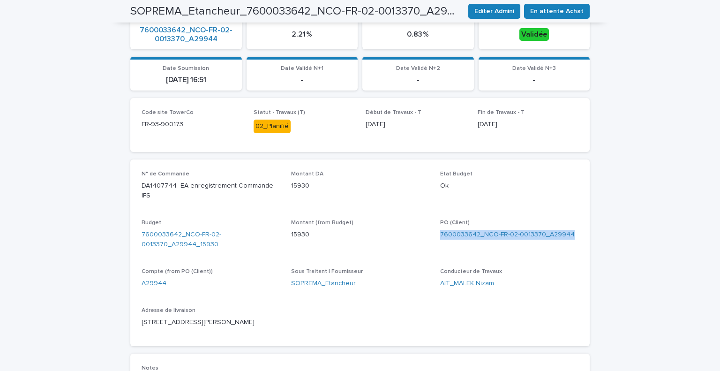
drag, startPoint x: 568, startPoint y: 223, endPoint x: 433, endPoint y: 224, distance: 134.9
click at [433, 224] on div "N° de Commande DA1407744 EA enregistrement Commande IFS Montant DA 15930 Etat B…" at bounding box center [359, 253] width 437 height 164
copy link "7600033642_NCO-FR-02-0013370_A29944"
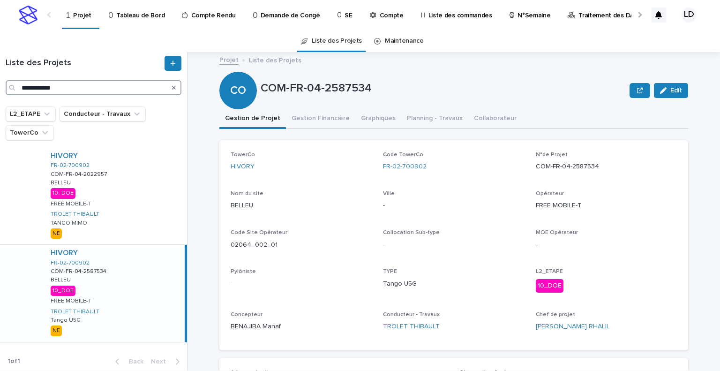
click at [73, 88] on input "**********" at bounding box center [94, 87] width 176 height 15
drag, startPoint x: 71, startPoint y: 87, endPoint x: -35, endPoint y: 86, distance: 105.9
click at [0, 86] on html "**********" at bounding box center [360, 185] width 720 height 371
paste input "**********"
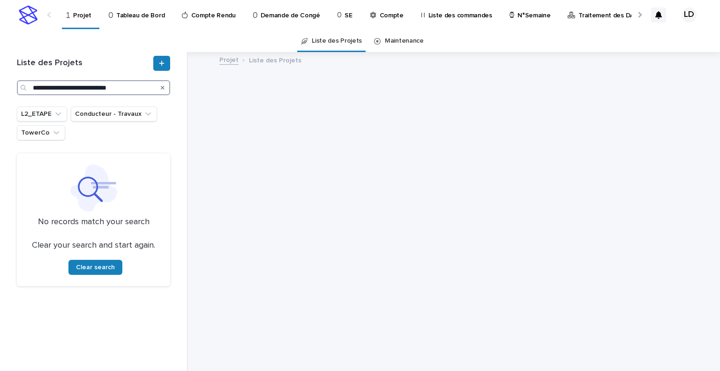
type input "**********"
drag, startPoint x: 164, startPoint y: 85, endPoint x: 147, endPoint y: 85, distance: 16.9
click at [164, 85] on icon "Search" at bounding box center [163, 88] width 4 height 6
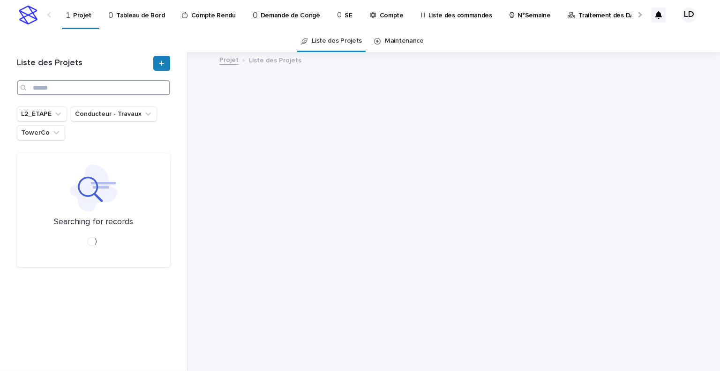
click at [124, 85] on input "Search" at bounding box center [93, 87] width 153 height 15
paste input "**********"
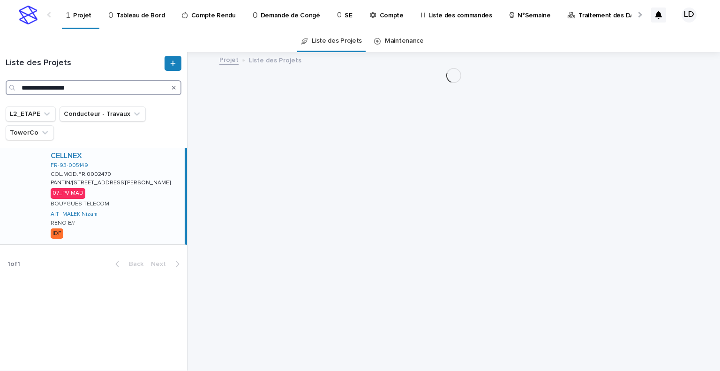
type input "**********"
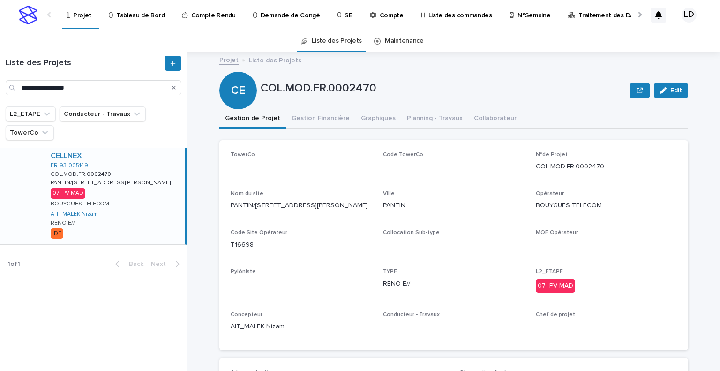
click at [129, 205] on div "CELLNEX FR-93-005149 COL.MOD.FR.0002470 COL.MOD.FR.0002470 PANTIN/79 RUE VICTOR…" at bounding box center [113, 196] width 141 height 97
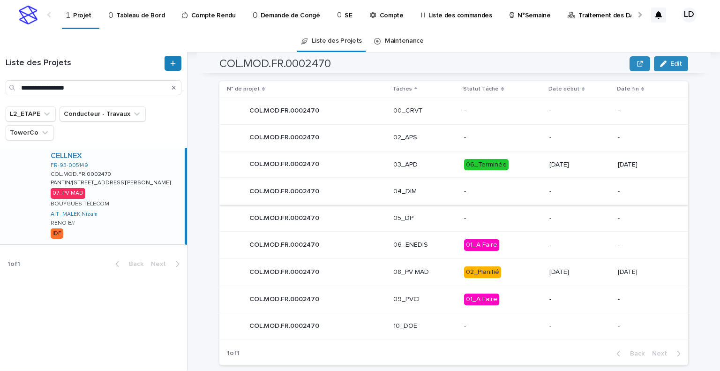
scroll to position [437, 0]
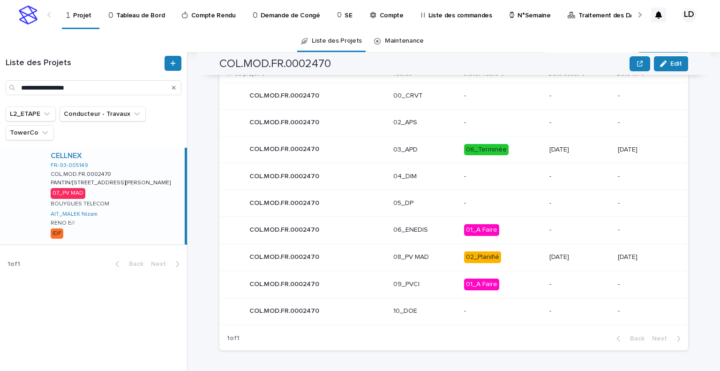
click at [439, 266] on td "08_PV MAD" at bounding box center [424, 257] width 71 height 27
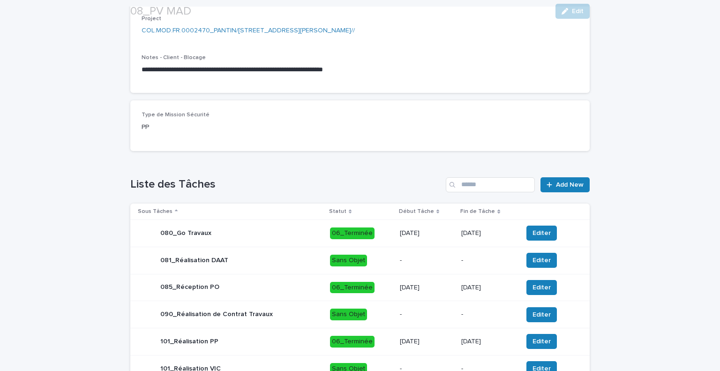
scroll to position [422, 0]
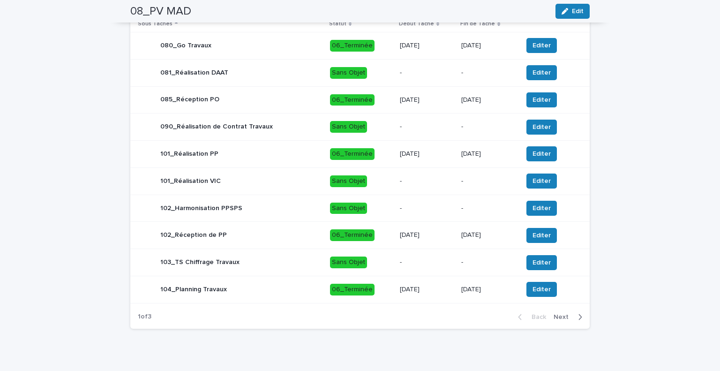
click at [562, 320] on span "Next" at bounding box center [563, 316] width 21 height 7
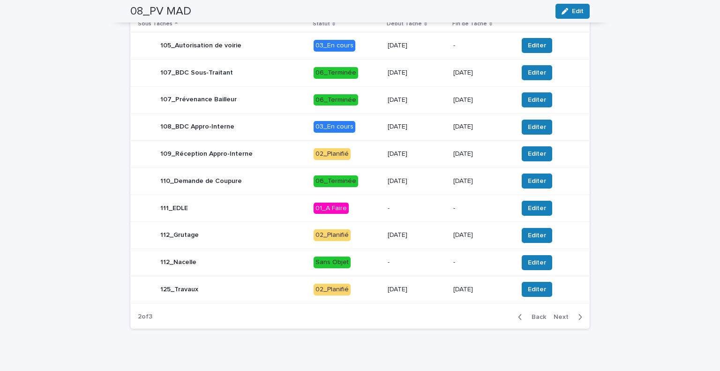
click at [387, 212] on p "-" at bounding box center [416, 208] width 58 height 8
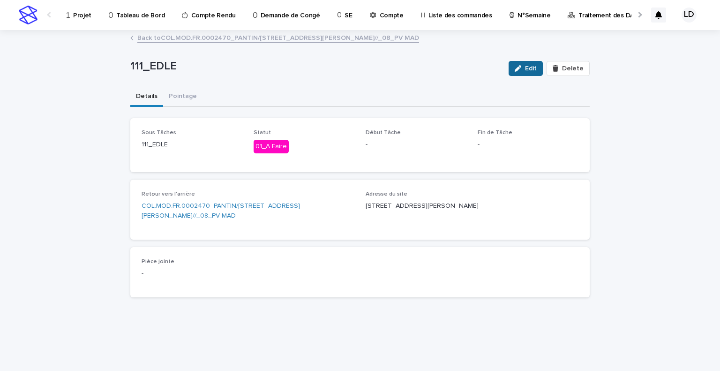
click at [521, 68] on icon "button" at bounding box center [517, 68] width 7 height 7
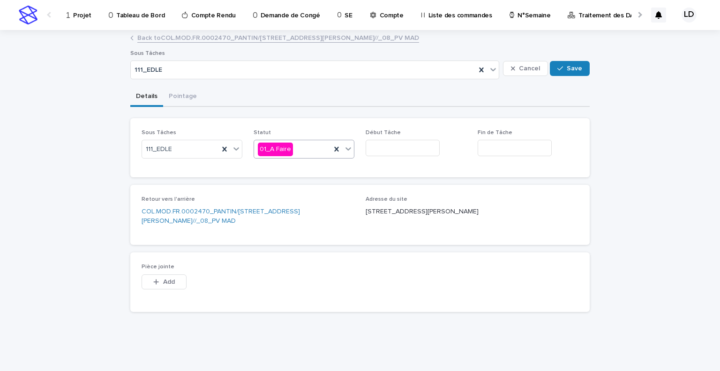
drag, startPoint x: 350, startPoint y: 149, endPoint x: 343, endPoint y: 153, distance: 8.2
click at [350, 148] on icon at bounding box center [347, 148] width 9 height 9
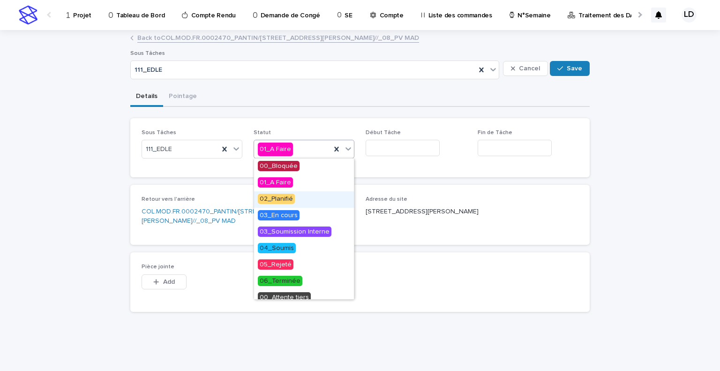
drag, startPoint x: 302, startPoint y: 205, endPoint x: 326, endPoint y: 201, distance: 24.2
click at [302, 205] on div "02_Planifié" at bounding box center [304, 199] width 100 height 16
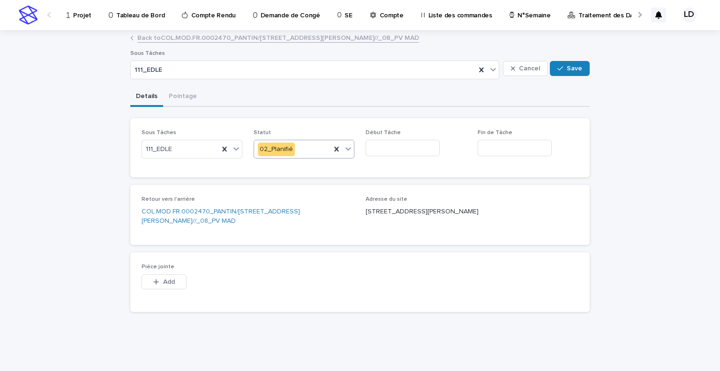
click at [416, 149] on input "text" at bounding box center [402, 148] width 74 height 16
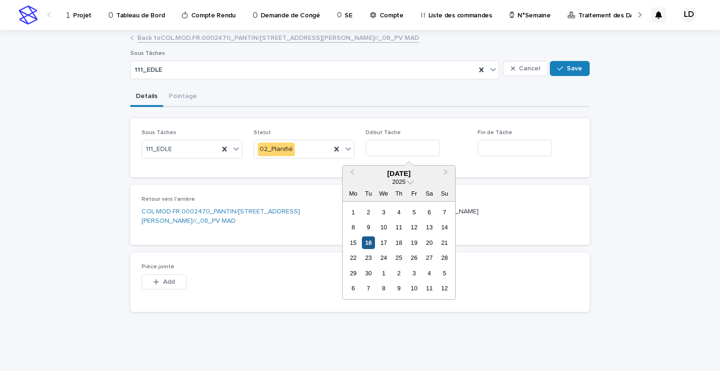
click at [369, 240] on div "16" at bounding box center [368, 242] width 13 height 13
type input "*********"
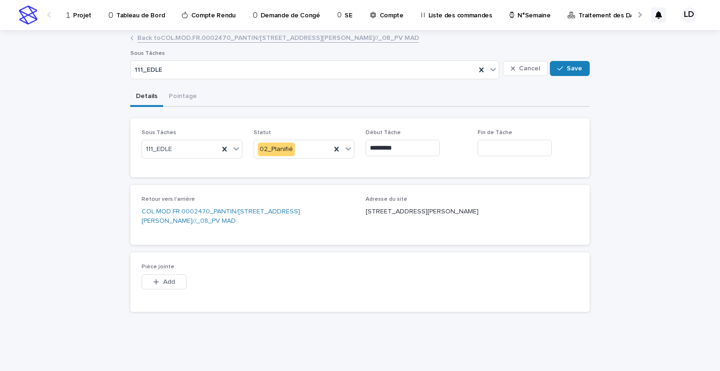
click at [511, 149] on input "text" at bounding box center [514, 148] width 74 height 16
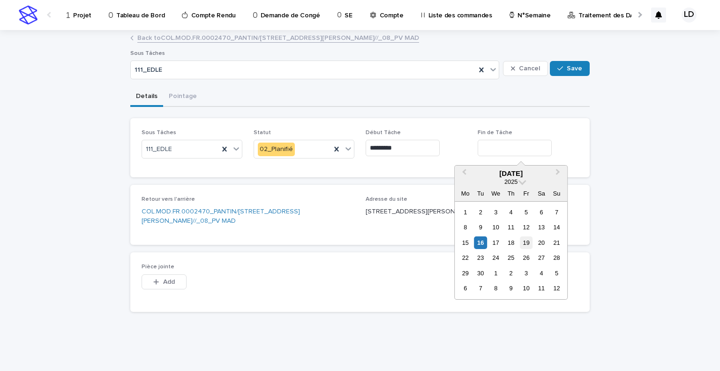
drag, startPoint x: 531, startPoint y: 245, endPoint x: 528, endPoint y: 235, distance: 9.9
click at [530, 245] on div "19" at bounding box center [526, 242] width 13 height 13
type input "*********"
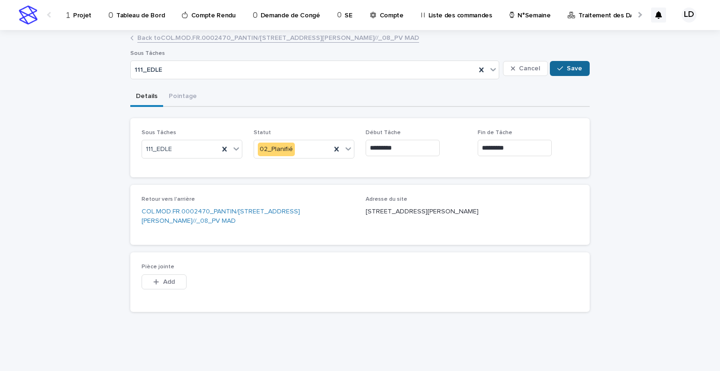
click at [572, 69] on span "Save" at bounding box center [573, 68] width 15 height 7
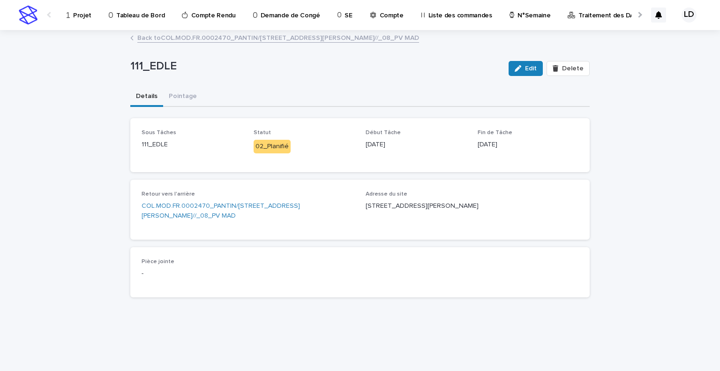
click at [158, 37] on link "Back to COL.MOD.FR.0002470_PANTIN/79 RUE VICTOR HUGO_PANTIN_RENO E//_08_PV MAD" at bounding box center [278, 37] width 282 height 11
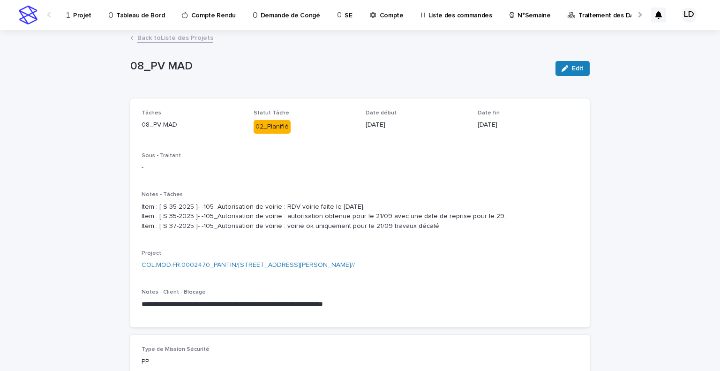
click at [82, 15] on p "Projet" at bounding box center [82, 10] width 18 height 20
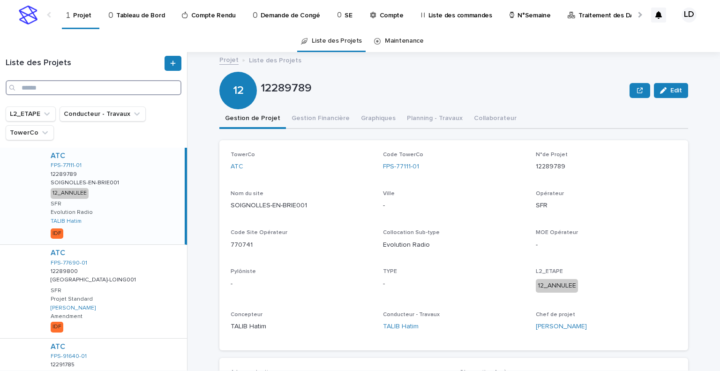
click at [39, 88] on input "Search" at bounding box center [94, 87] width 176 height 15
paste input "**********"
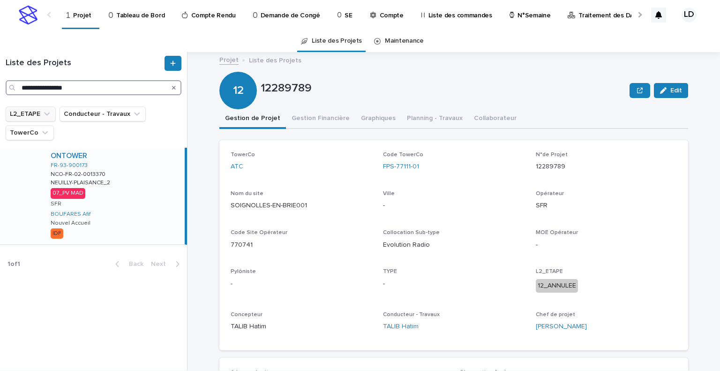
type input "**********"
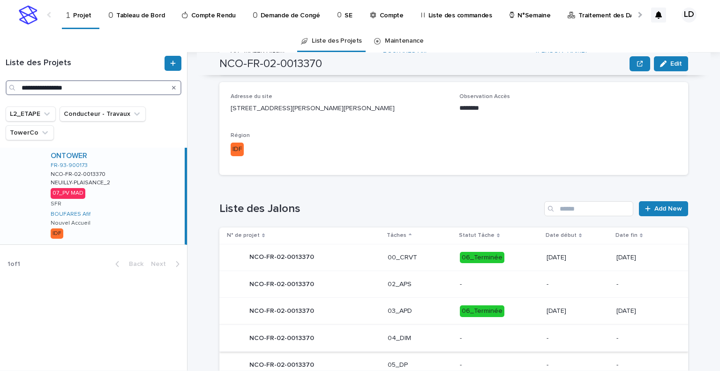
scroll to position [416, 0]
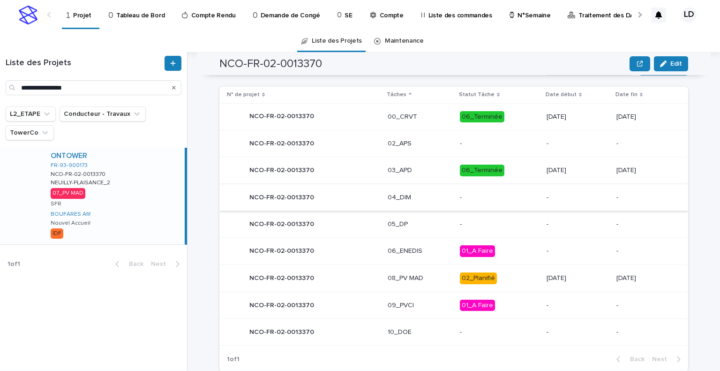
click at [429, 284] on div "08_PV MAD" at bounding box center [419, 277] width 65 height 15
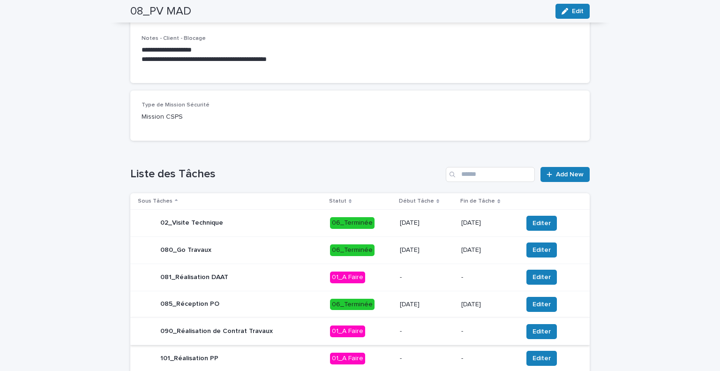
scroll to position [422, 0]
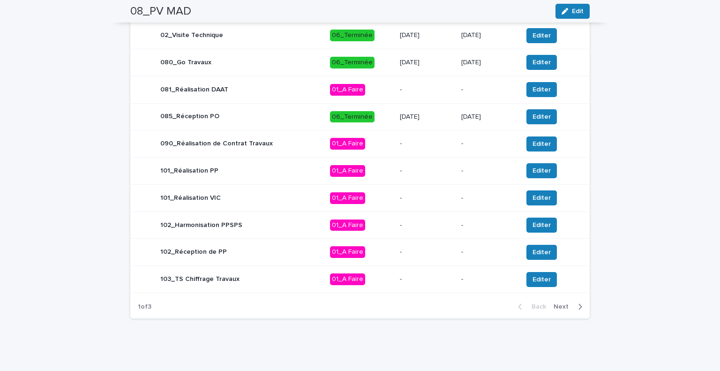
click at [557, 304] on span "Next" at bounding box center [563, 306] width 21 height 7
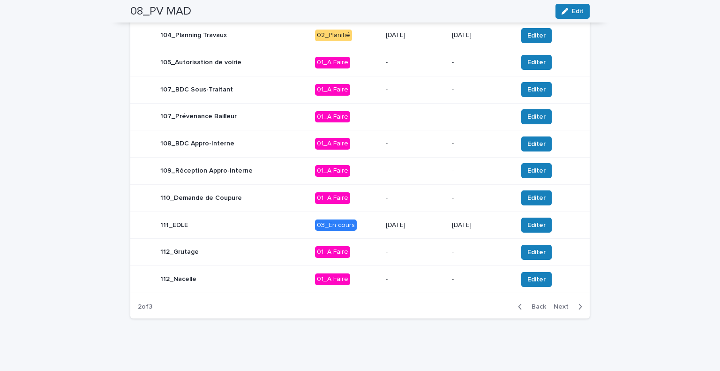
click at [392, 235] on td "3/10/2025" at bounding box center [415, 224] width 66 height 27
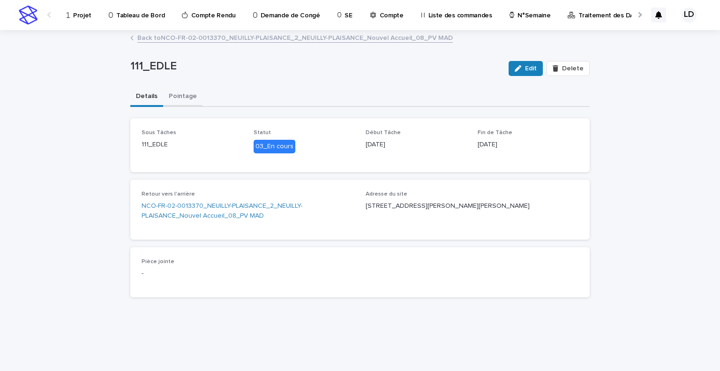
click at [176, 95] on button "Pointage" at bounding box center [182, 97] width 39 height 20
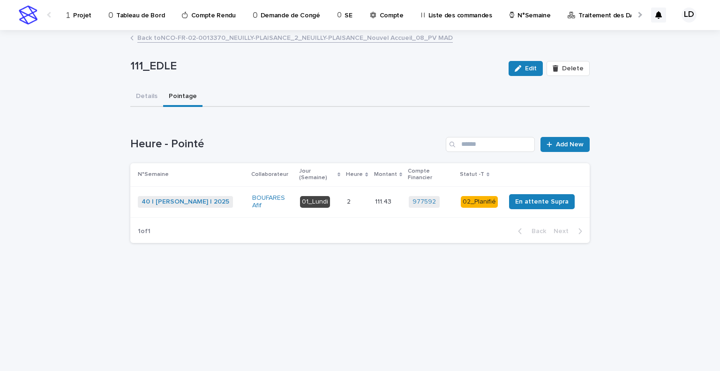
click at [350, 200] on td "2 2" at bounding box center [357, 201] width 28 height 31
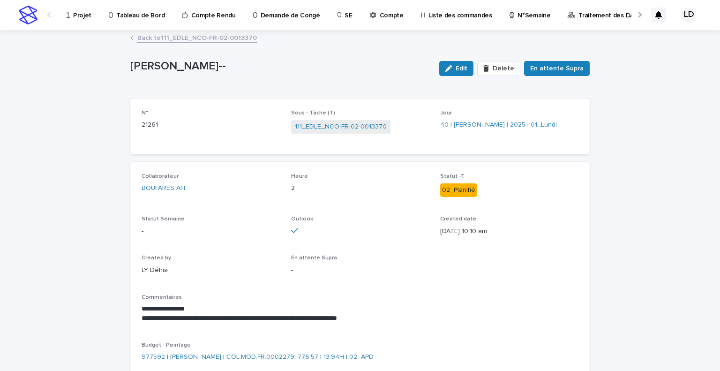
drag, startPoint x: 462, startPoint y: 71, endPoint x: 454, endPoint y: 75, distance: 9.4
click at [462, 71] on button "Edit" at bounding box center [456, 68] width 34 height 15
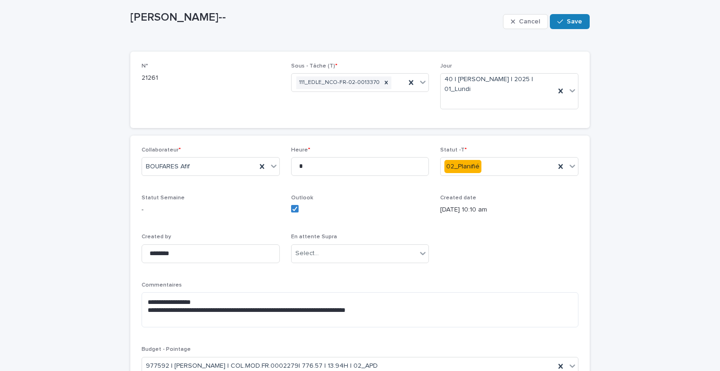
scroll to position [141, 0]
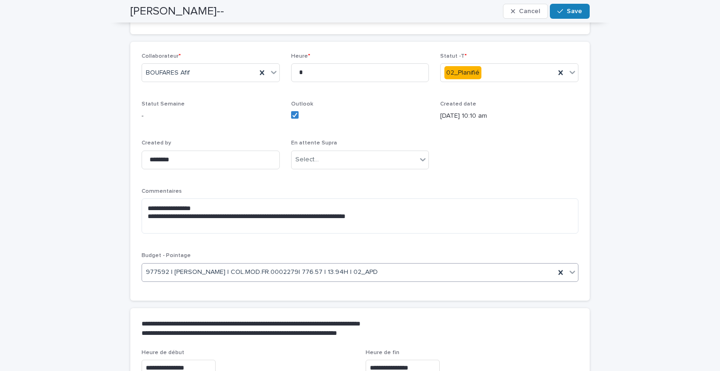
click at [567, 272] on icon at bounding box center [571, 271] width 9 height 9
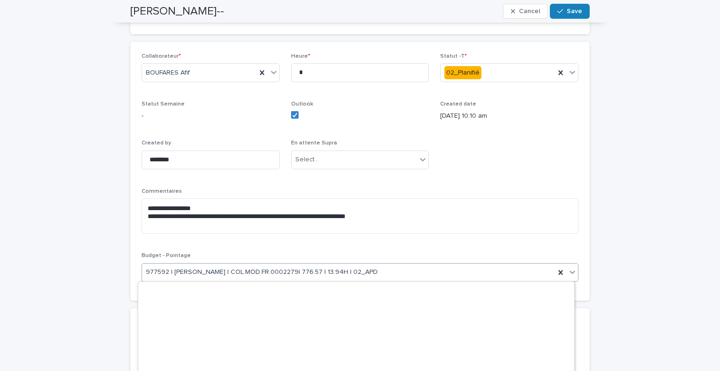
scroll to position [8560, 0]
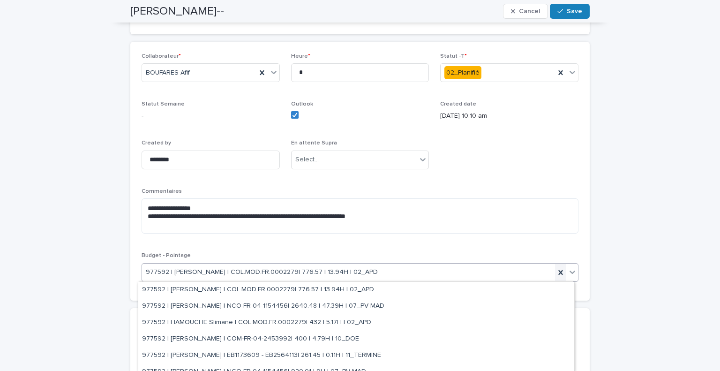
click at [556, 271] on icon at bounding box center [560, 272] width 9 height 9
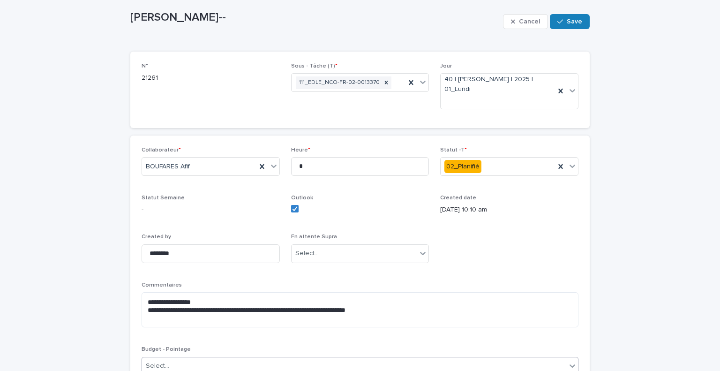
scroll to position [94, 0]
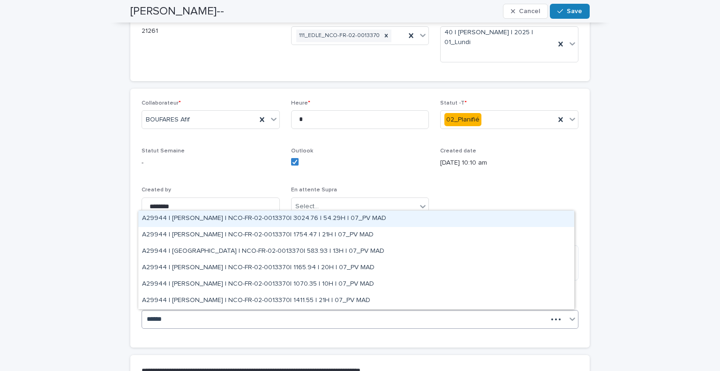
type input "*******"
click at [228, 220] on div "A29944 | BOUFARES Afif | NCO-FR-02-0013370| 3024.76 | 54.29H | 07_PV MAD" at bounding box center [356, 218] width 436 height 16
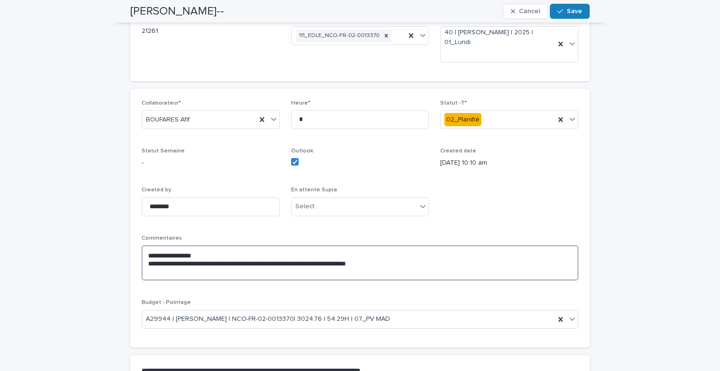
drag, startPoint x: 397, startPoint y: 262, endPoint x: 123, endPoint y: 264, distance: 274.1
click at [131, 262] on div "**********" at bounding box center [359, 218] width 459 height 259
click at [164, 269] on textarea "**********" at bounding box center [359, 263] width 437 height 36
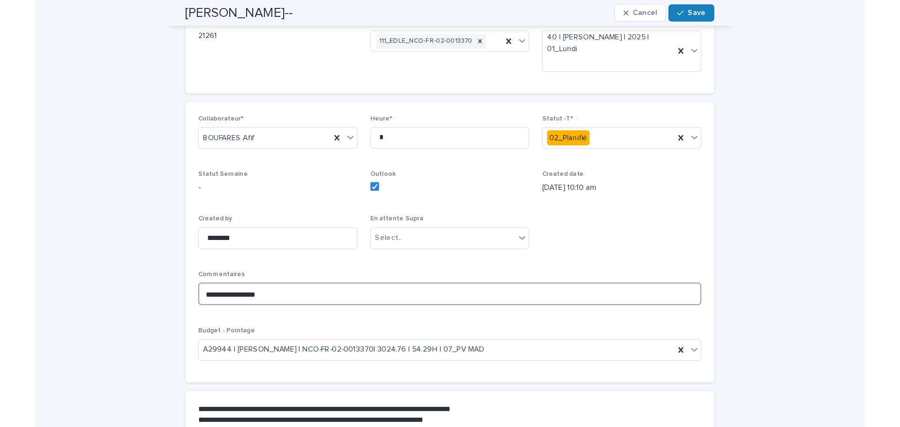
scroll to position [0, 0]
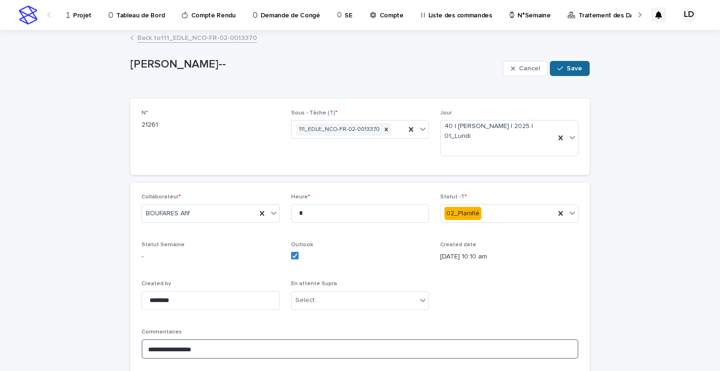
type textarea "**********"
click at [566, 71] on span "Save" at bounding box center [573, 68] width 15 height 7
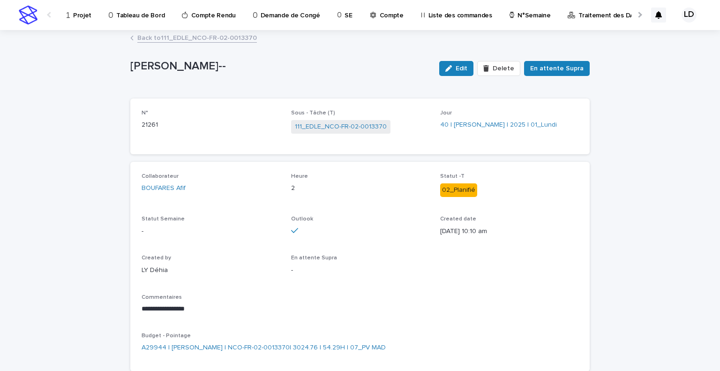
click at [160, 40] on link "Back to 111_EDLE_NCO-FR-02-0013370" at bounding box center [196, 37] width 119 height 11
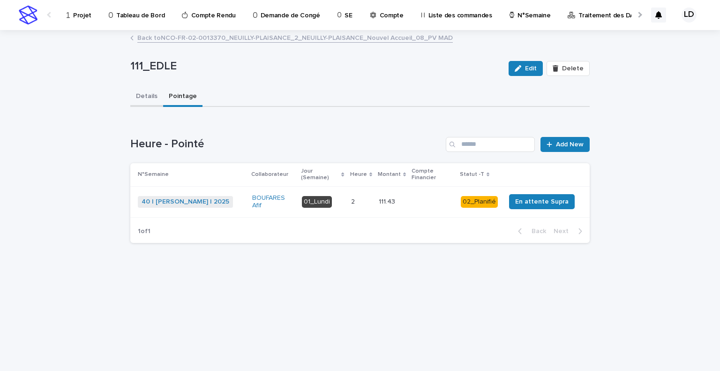
click at [149, 96] on button "Details" at bounding box center [146, 97] width 33 height 20
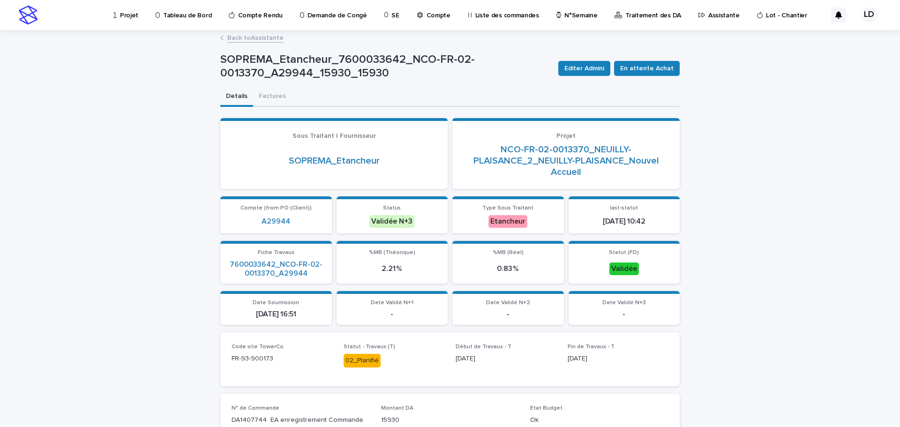
click at [131, 15] on p "Projet" at bounding box center [129, 10] width 18 height 20
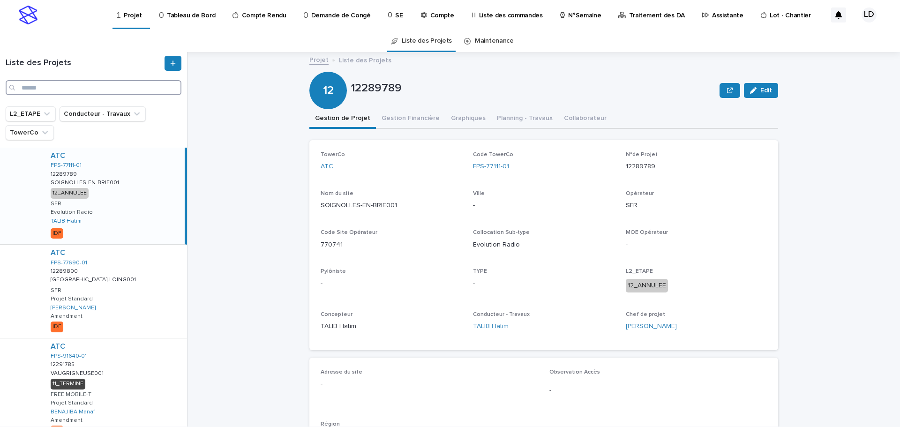
click at [39, 87] on input "Search" at bounding box center [94, 87] width 176 height 15
paste input "**********"
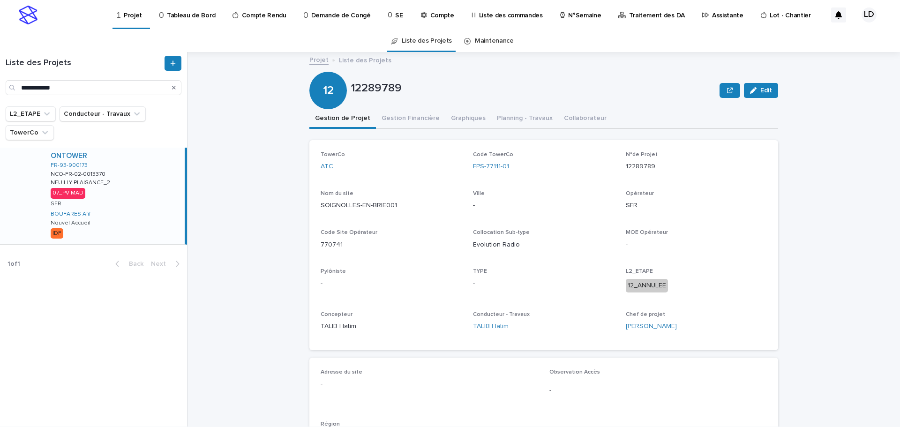
click at [125, 204] on div "ONTOWER FR-93-900173 NCO-FR-02-0013370 NCO-FR-02-0013370 NEUILLY-PLAISANCE_2 NE…" at bounding box center [113, 196] width 141 height 97
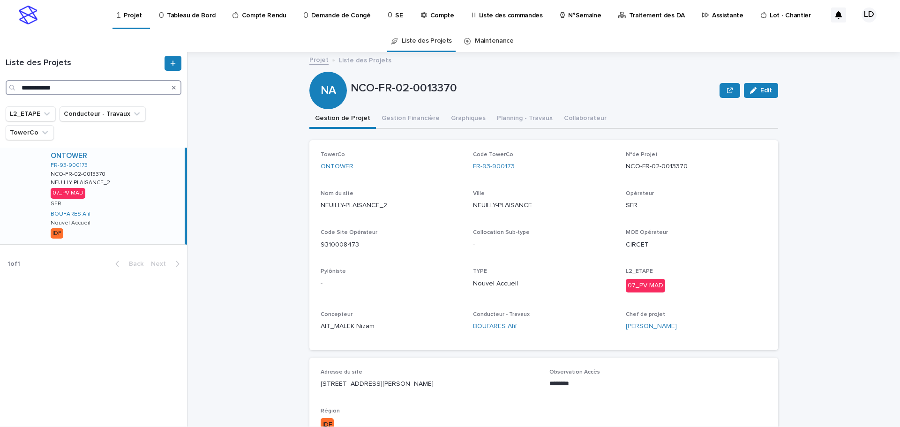
drag, startPoint x: 61, startPoint y: 89, endPoint x: 0, endPoint y: 69, distance: 64.2
click at [0, 71] on div "**********" at bounding box center [93, 75] width 187 height 39
paste input "Search"
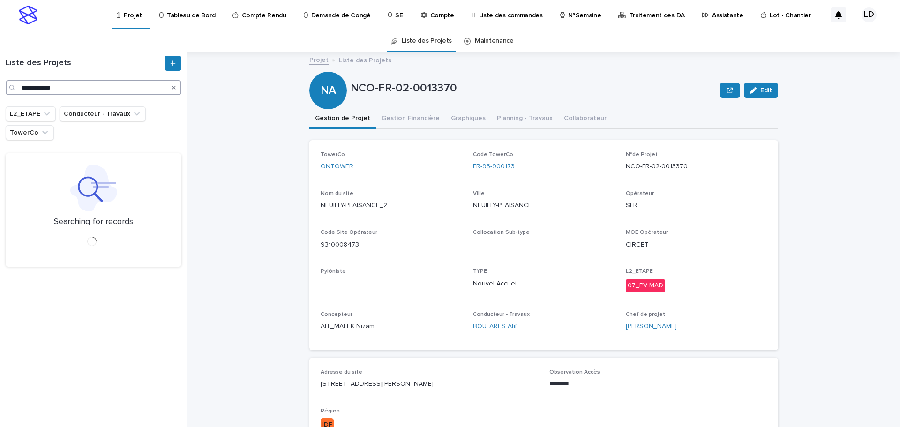
type input "**********"
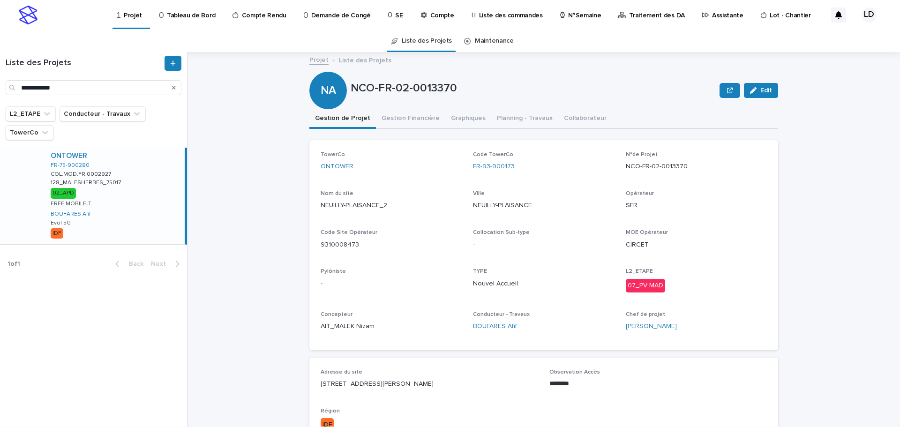
click at [138, 222] on div "ONTOWER FR-75-900280 COL.MOD.FR.0002927 COL.MOD.FR.0002927 128_MALESHERBES_7501…" at bounding box center [113, 196] width 141 height 97
drag, startPoint x: 517, startPoint y: 165, endPoint x: 466, endPoint y: 168, distance: 51.1
click at [466, 168] on div "TowerCo ONTOWER Code TowerCo FR-75-900280 N°de Projet COL.MOD.FR.0002927 Nom du…" at bounding box center [543, 244] width 446 height 187
copy link "FR-75-900280"
drag, startPoint x: 692, startPoint y: 166, endPoint x: 618, endPoint y: 173, distance: 73.9
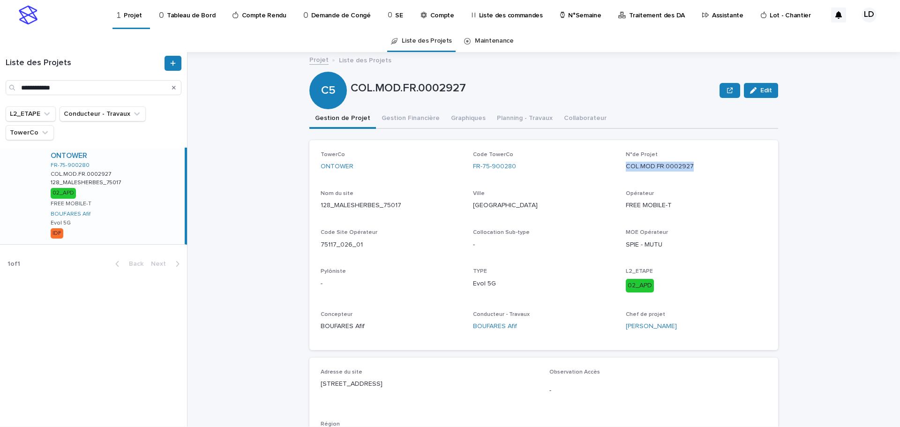
click at [618, 173] on div "TowerCo ONTOWER Code TowerCo FR-75-900280 N°de Projet COL.MOD.FR.0002927 Nom du…" at bounding box center [543, 244] width 446 height 187
copy p "COL.MOD.FR.0002927"
drag, startPoint x: 411, startPoint y: 382, endPoint x: 310, endPoint y: 383, distance: 101.7
click at [310, 383] on div "Adresse du site 128 BOULEVARD MALESHERBES, PARIS 75017 Observation Accès - Régi…" at bounding box center [543, 410] width 469 height 106
copy p "128 BOULEVARD MALESHERBES"
